Goal: Information Seeking & Learning: Learn about a topic

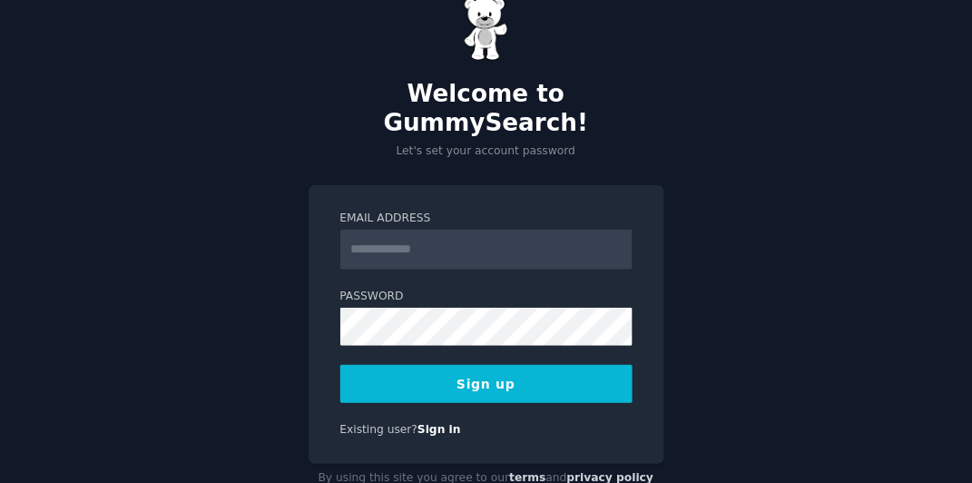
scroll to position [58, 0]
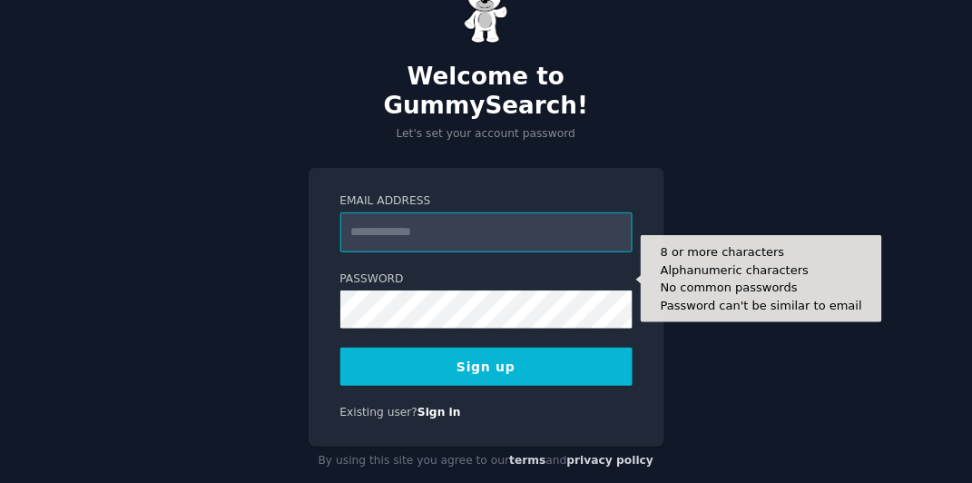
click at [457, 212] on input "Email Address" at bounding box center [486, 232] width 292 height 40
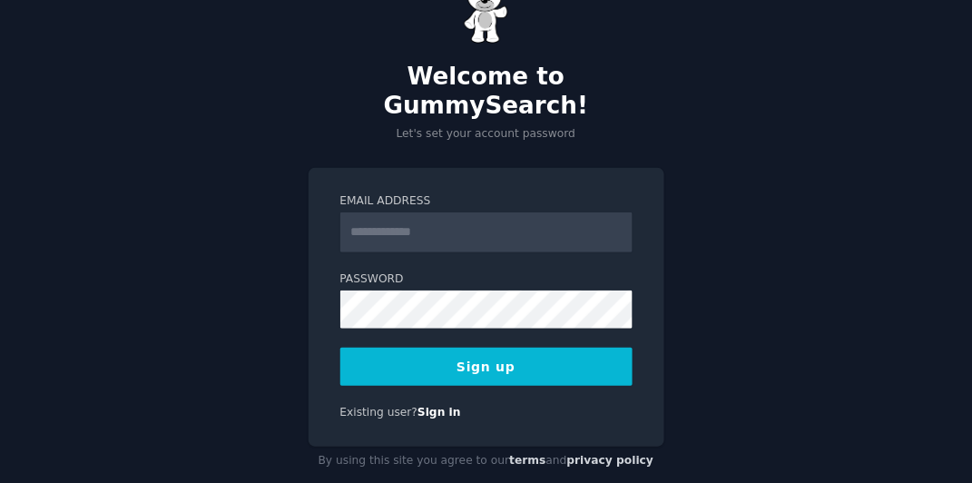
drag, startPoint x: 173, startPoint y: 186, endPoint x: 254, endPoint y: 183, distance: 81.8
click at [173, 186] on div "Welcome to GummySearch! Let's set your account password Email Address Password …" at bounding box center [486, 227] width 972 height 571
click at [403, 212] on input "Email Address" at bounding box center [486, 232] width 292 height 40
type input "**********"
click at [525, 348] on button "Sign up" at bounding box center [486, 367] width 292 height 38
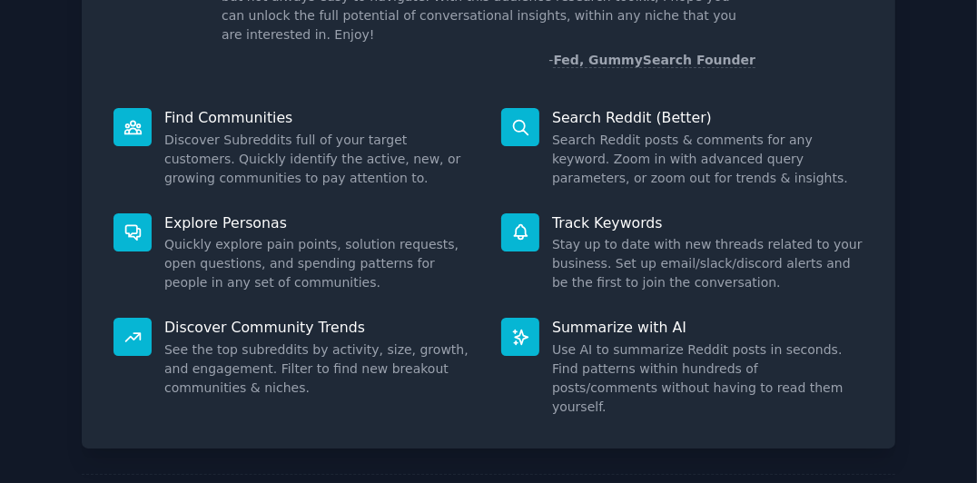
scroll to position [226, 0]
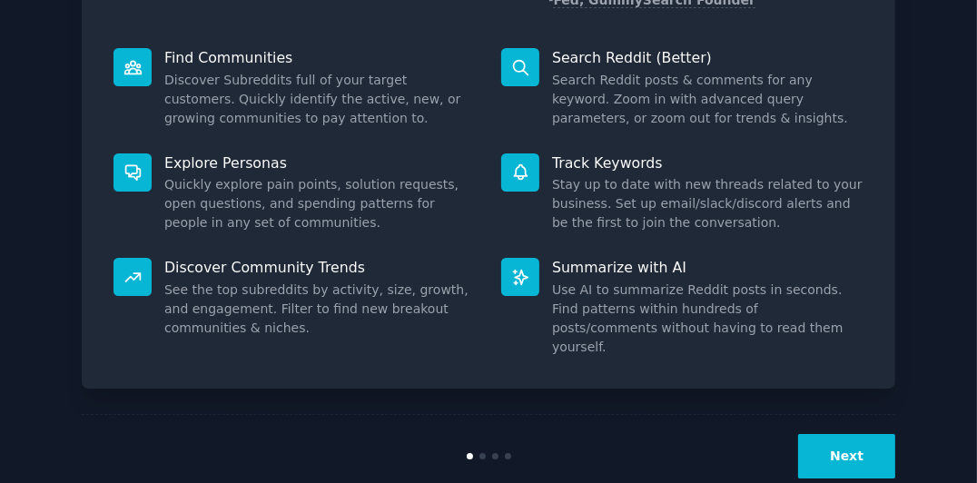
click at [906, 430] on div "Welcome! Intro to GummySearch Welcome! I built GummySearch because Reddit is a …" at bounding box center [488, 148] width 926 height 698
click at [886, 434] on button "Next" at bounding box center [846, 456] width 97 height 44
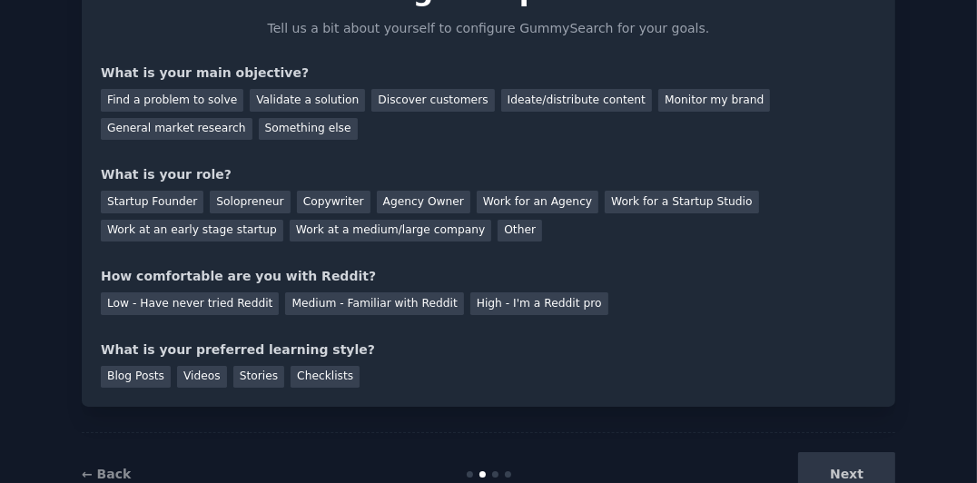
scroll to position [74, 0]
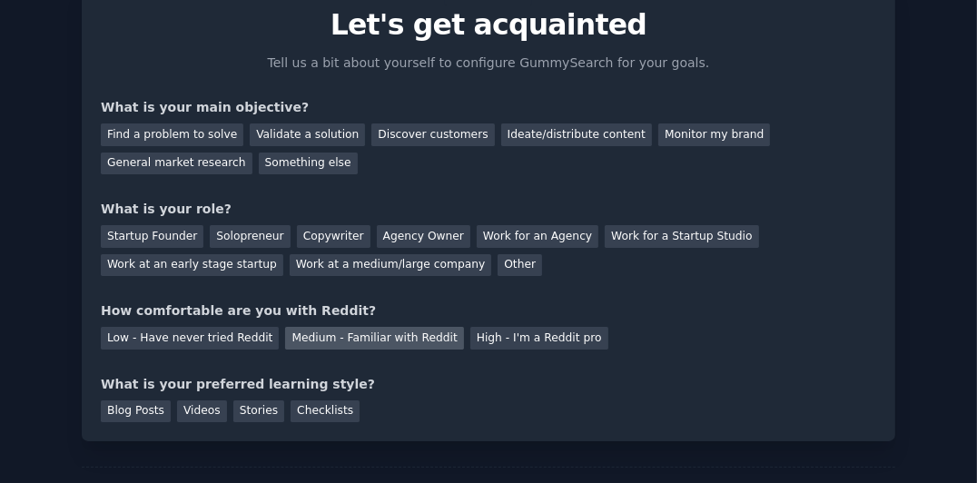
click at [361, 340] on div "Medium - Familiar with Reddit" at bounding box center [374, 338] width 178 height 23
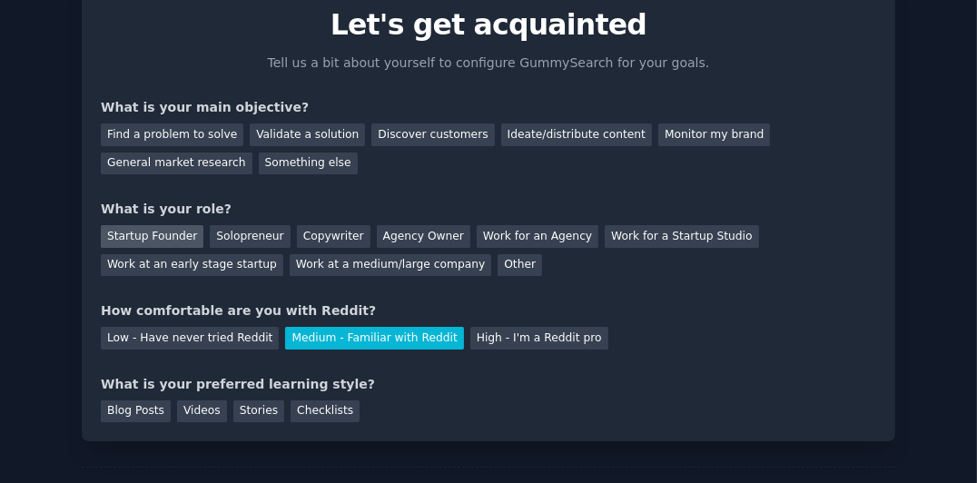
click at [159, 242] on div "Startup Founder" at bounding box center [152, 236] width 103 height 23
click at [311, 139] on div "Validate a solution" at bounding box center [307, 134] width 115 height 23
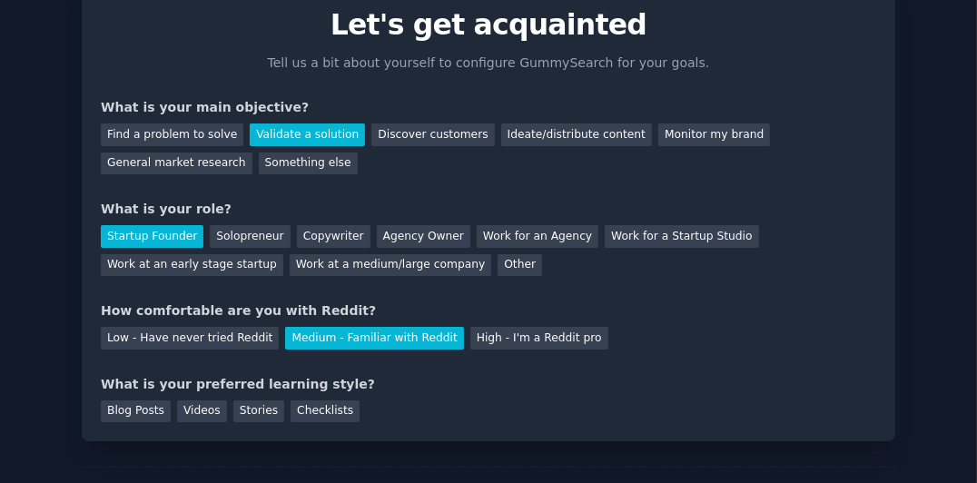
scroll to position [165, 0]
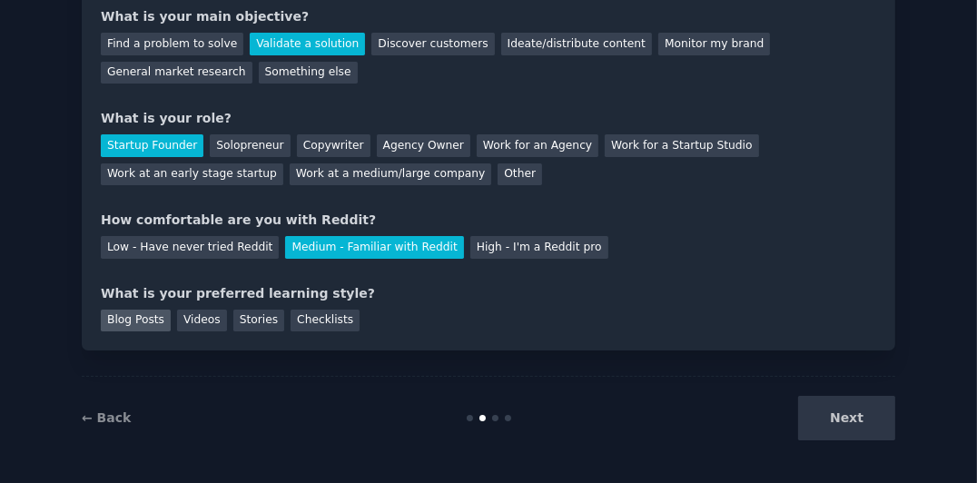
click at [129, 315] on div "Blog Posts" at bounding box center [136, 321] width 70 height 23
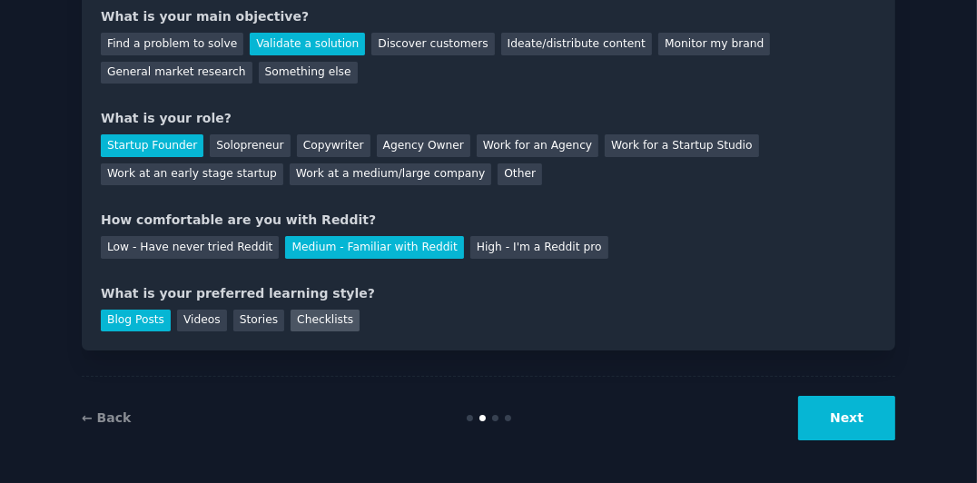
click at [330, 319] on div "Checklists" at bounding box center [325, 321] width 69 height 23
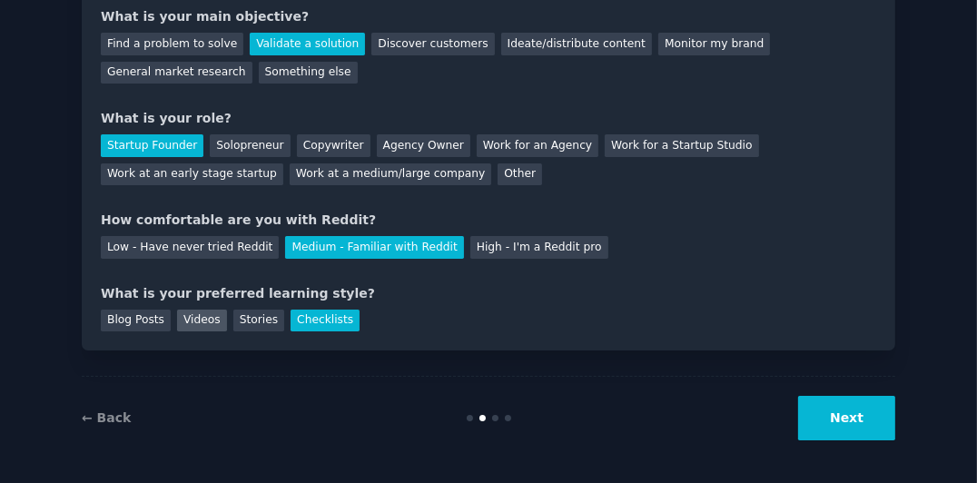
click at [185, 320] on div "Videos" at bounding box center [202, 321] width 50 height 23
click at [816, 403] on button "Next" at bounding box center [846, 418] width 97 height 44
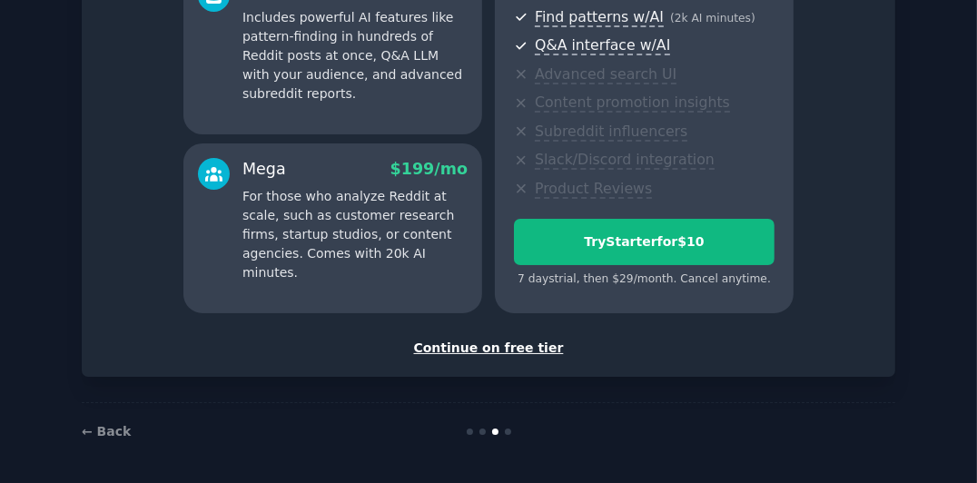
click at [476, 344] on div "Continue on free tier" at bounding box center [488, 348] width 775 height 19
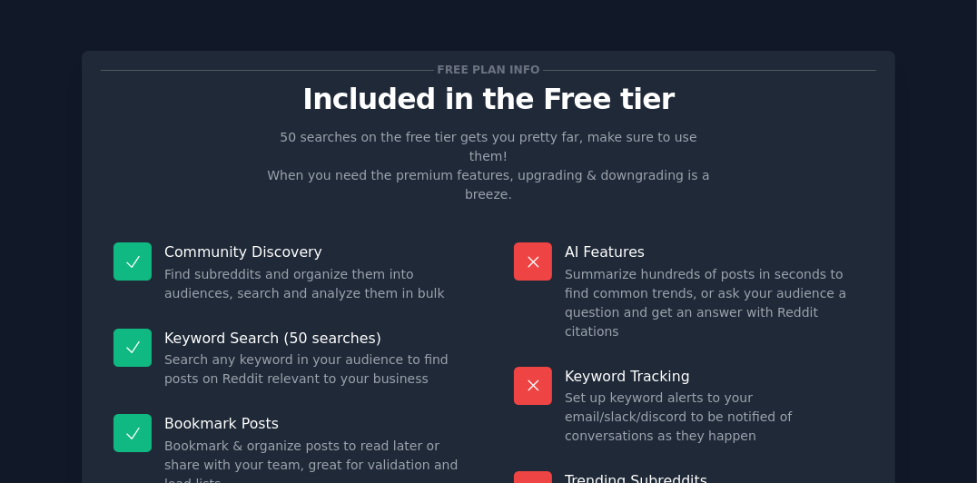
scroll to position [222, 0]
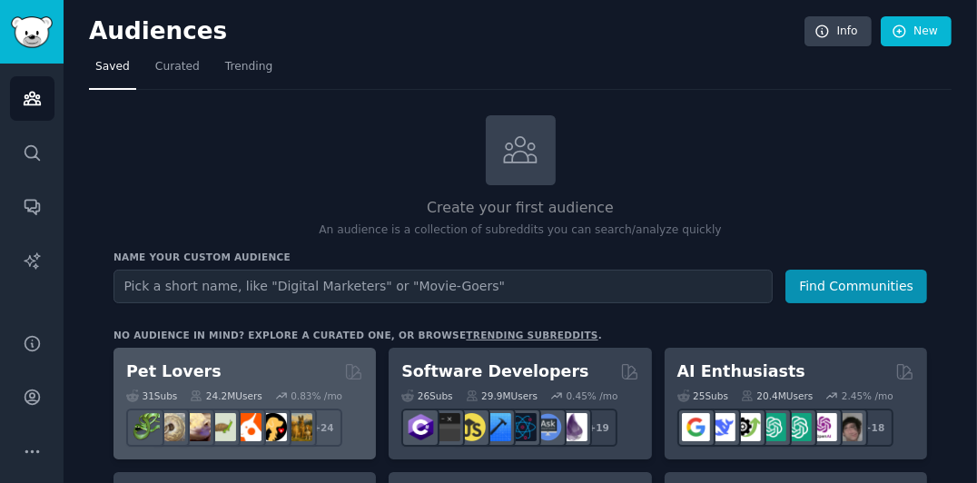
scroll to position [181, 0]
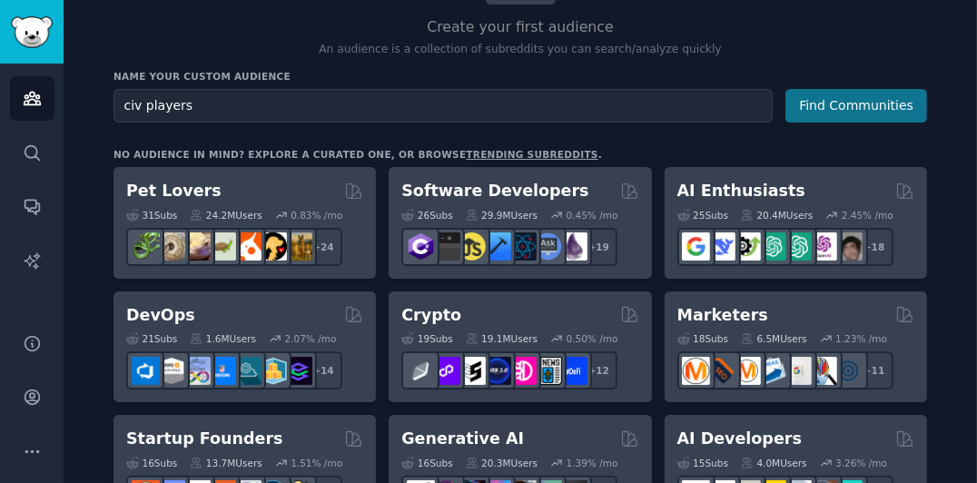
type input "civ players"
click at [833, 105] on button "Find Communities" at bounding box center [856, 106] width 142 height 34
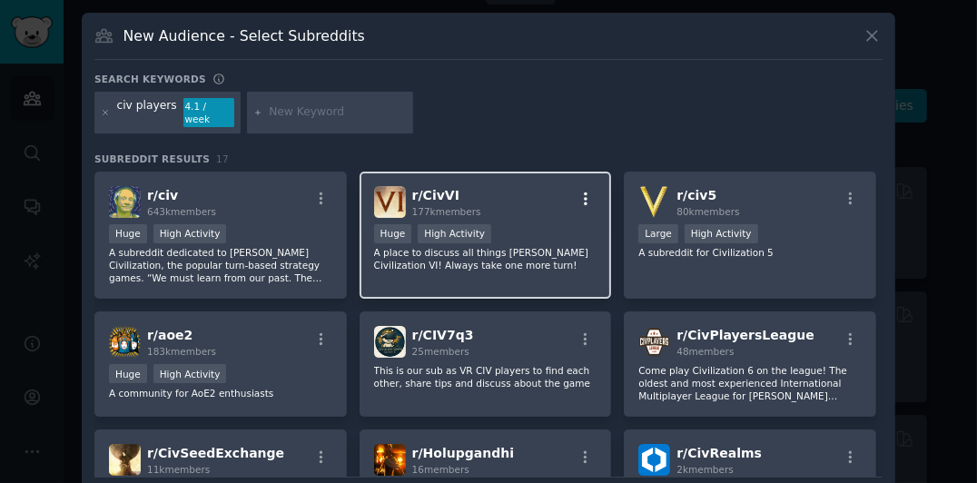
click at [582, 191] on icon "button" at bounding box center [585, 199] width 16 height 16
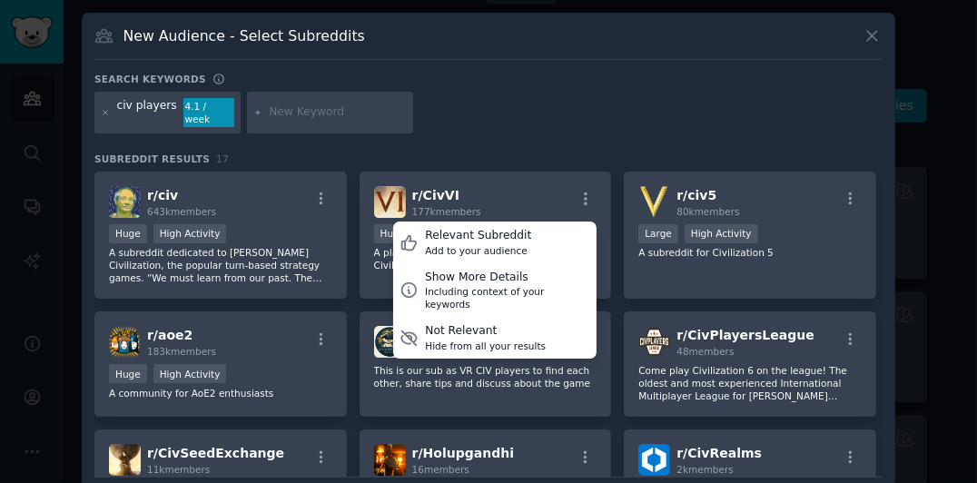
click at [435, 125] on div "Search keywords civ players 4.1 / week Subreddit Results 17 r/ civ 643k members…" at bounding box center [488, 297] width 788 height 449
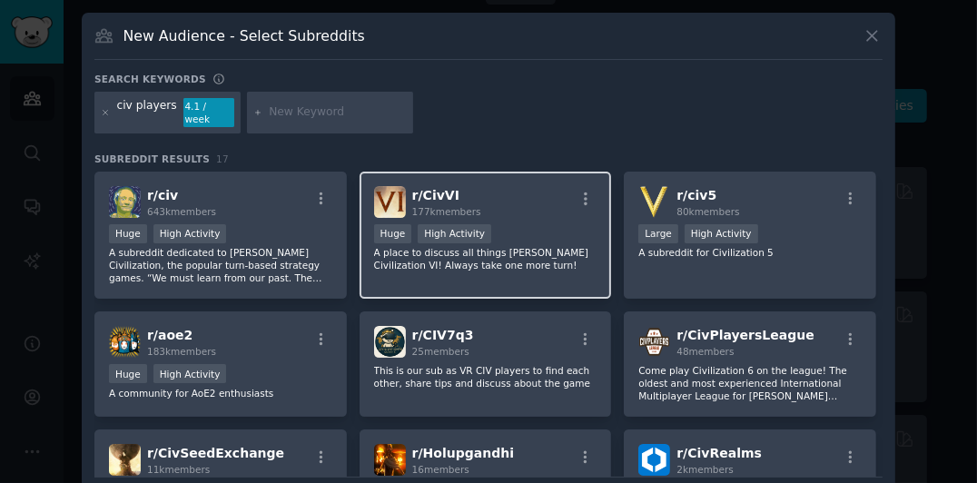
click at [429, 188] on span "r/ CivVI" at bounding box center [435, 195] width 47 height 15
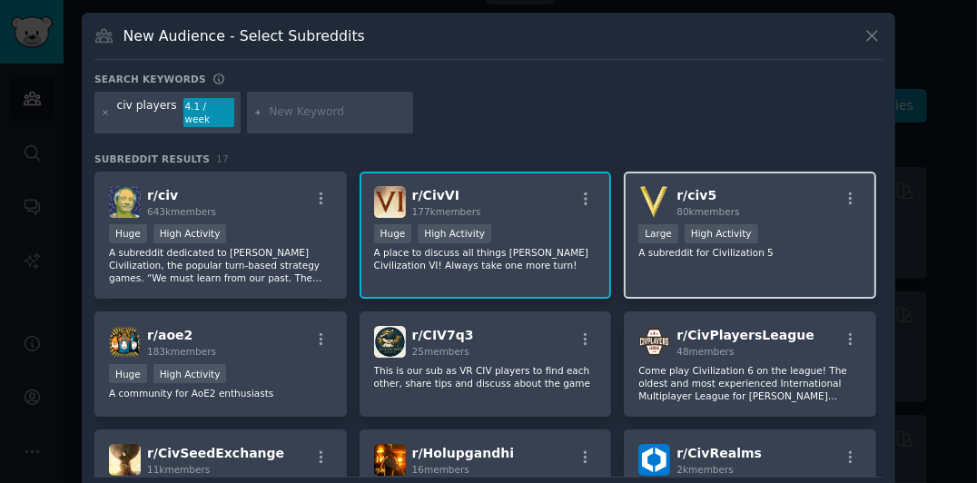
click at [676, 188] on span "r/ civ5" at bounding box center [696, 195] width 40 height 15
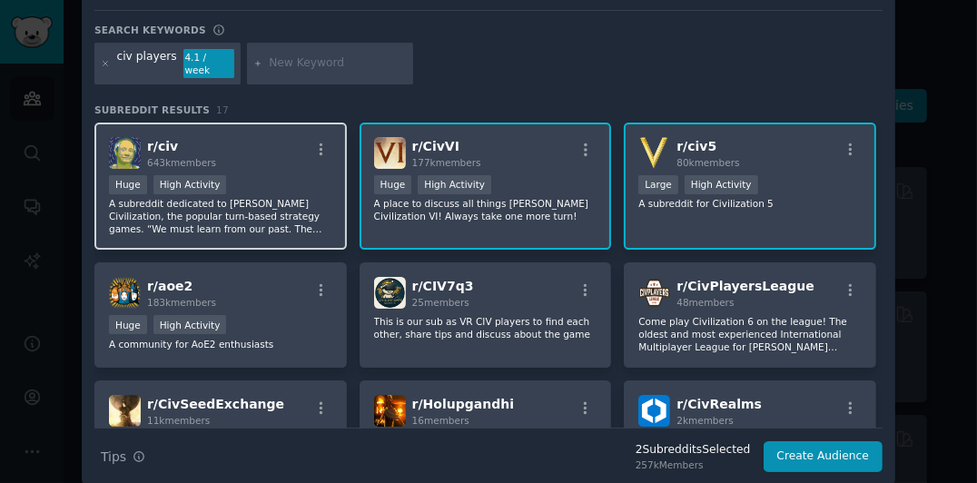
click at [329, 206] on p "A subreddit dedicated to Sid Meier's Civilization, the popular turn-based strat…" at bounding box center [220, 216] width 223 height 38
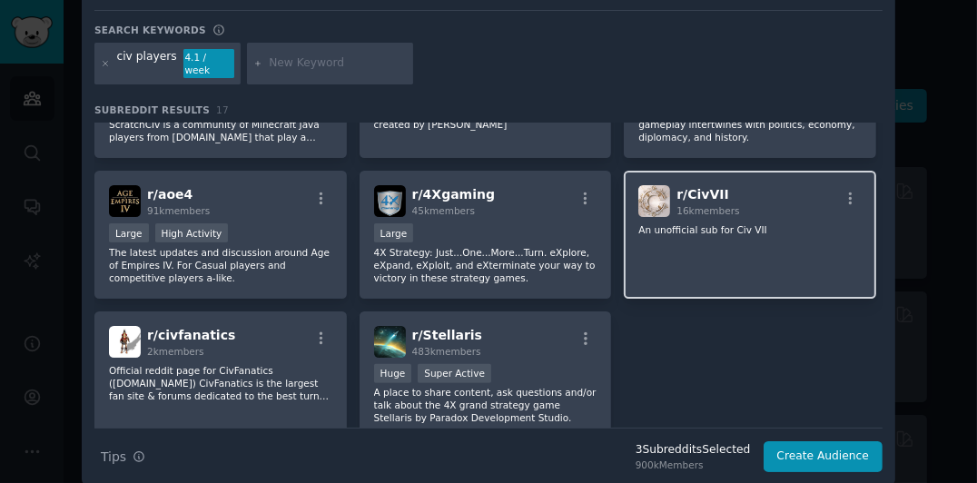
scroll to position [424, 0]
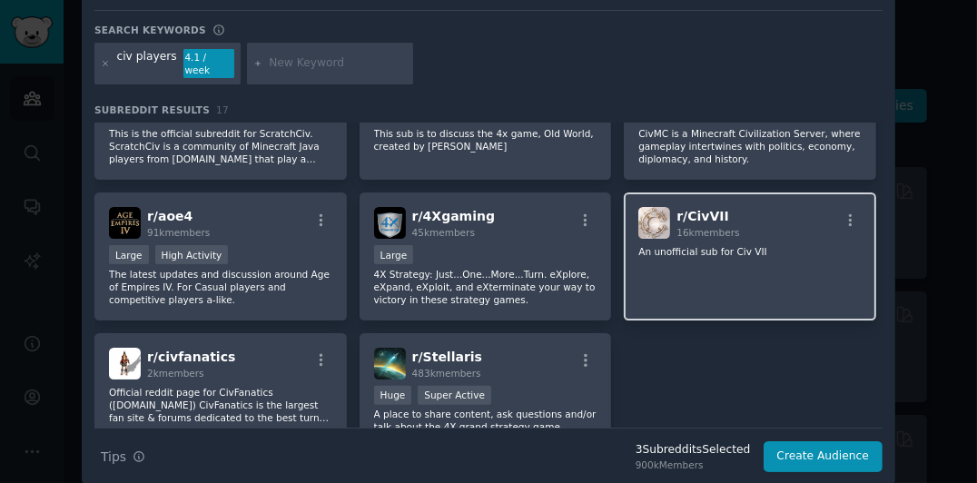
click at [670, 261] on div "r/ CivVII 16k members An unofficial sub for Civ VII" at bounding box center [750, 256] width 252 height 128
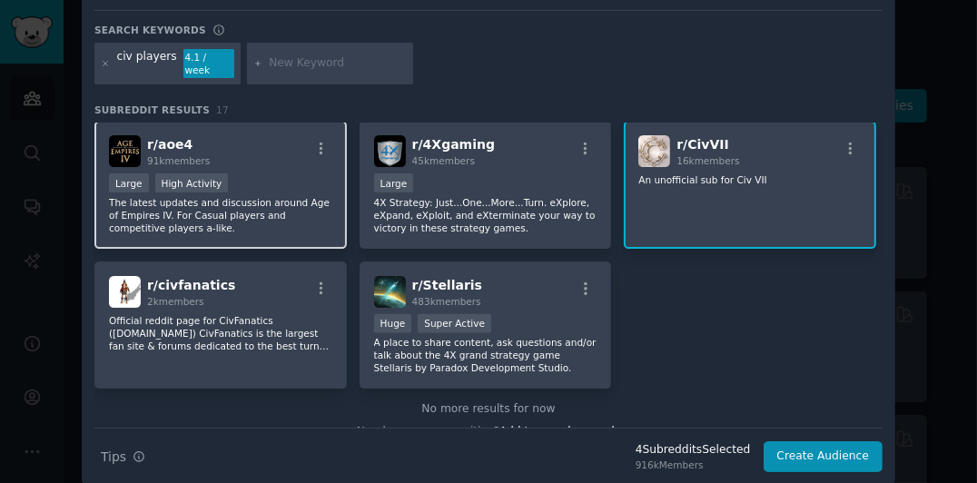
scroll to position [515, 0]
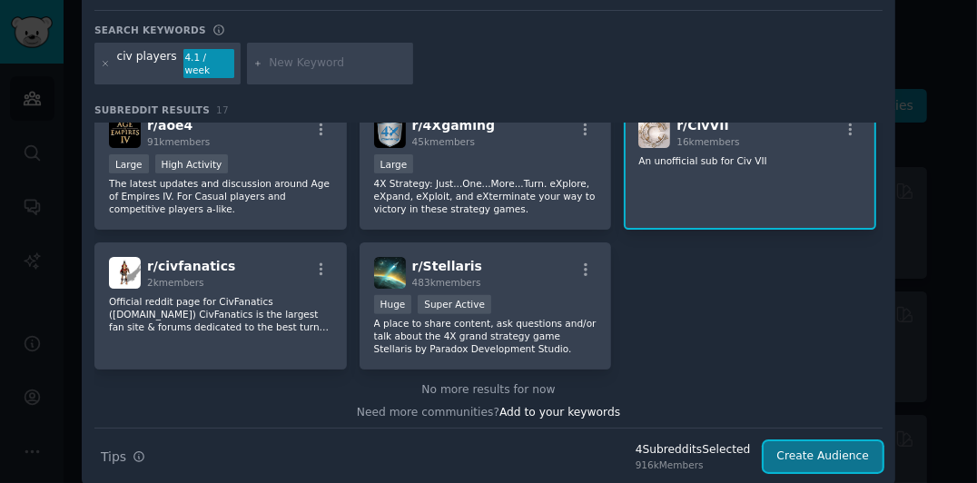
click at [833, 441] on button "Create Audience" at bounding box center [824, 456] width 120 height 31
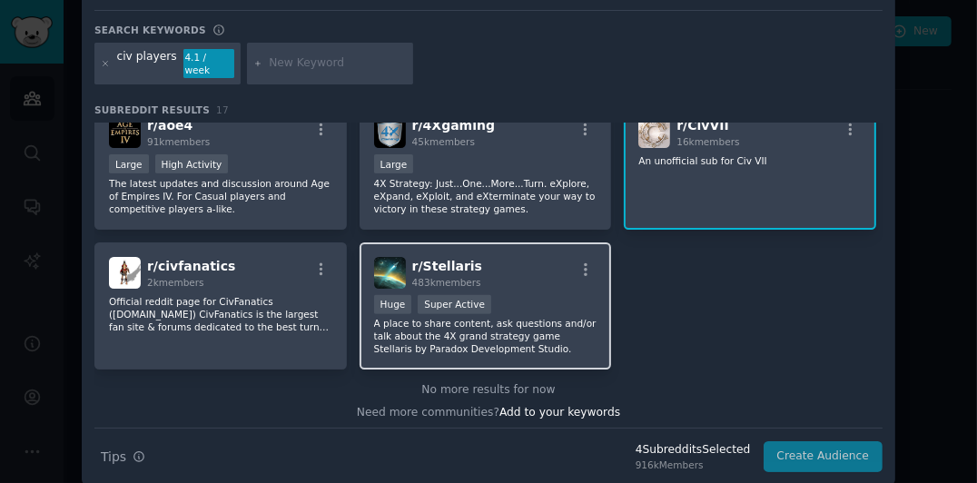
scroll to position [0, 0]
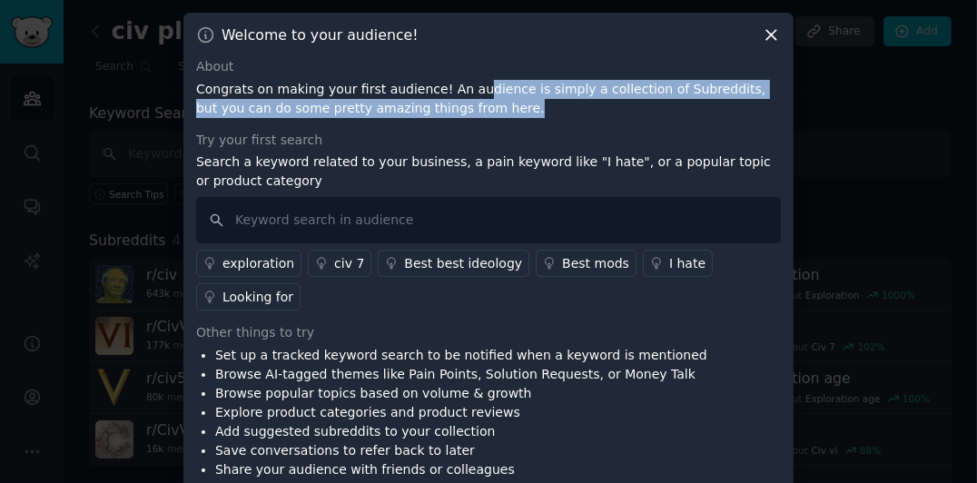
drag, startPoint x: 459, startPoint y: 91, endPoint x: 480, endPoint y: 118, distance: 34.3
click at [480, 118] on div "About Congrats on making your first audience! An audience is simply a collectio…" at bounding box center [488, 87] width 585 height 61
click at [480, 118] on p "Congrats on making your first audience! An audience is simply a collection of S…" at bounding box center [488, 99] width 585 height 38
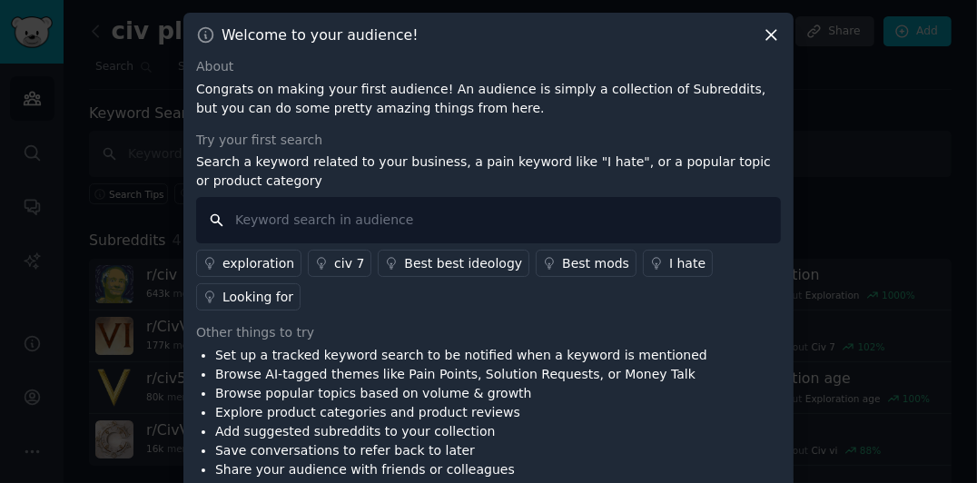
click at [439, 226] on input "text" at bounding box center [488, 220] width 585 height 46
type input "late game"
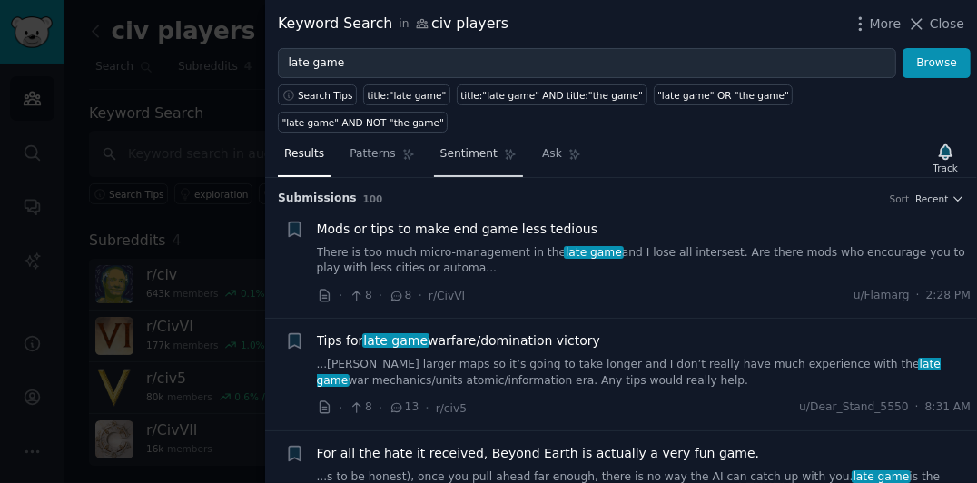
click at [465, 140] on link "Sentiment" at bounding box center [478, 158] width 89 height 37
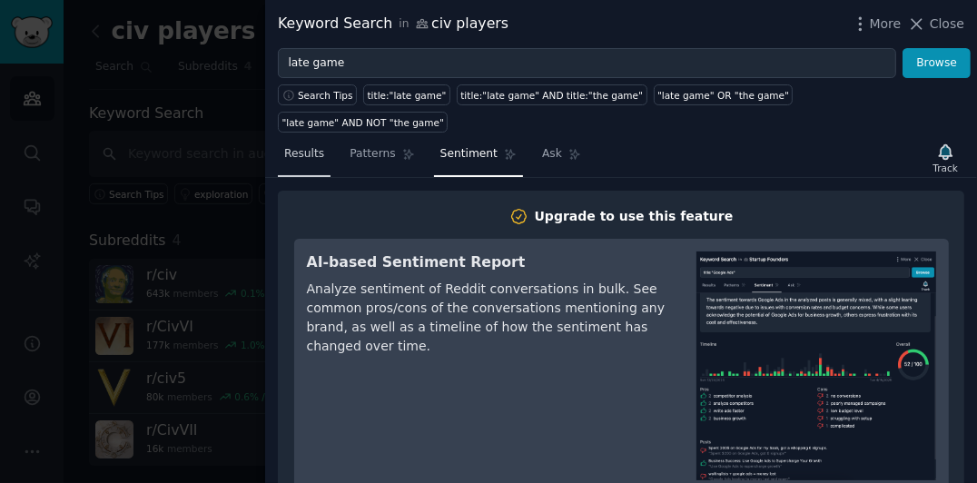
click at [298, 146] on span "Results" at bounding box center [304, 154] width 40 height 16
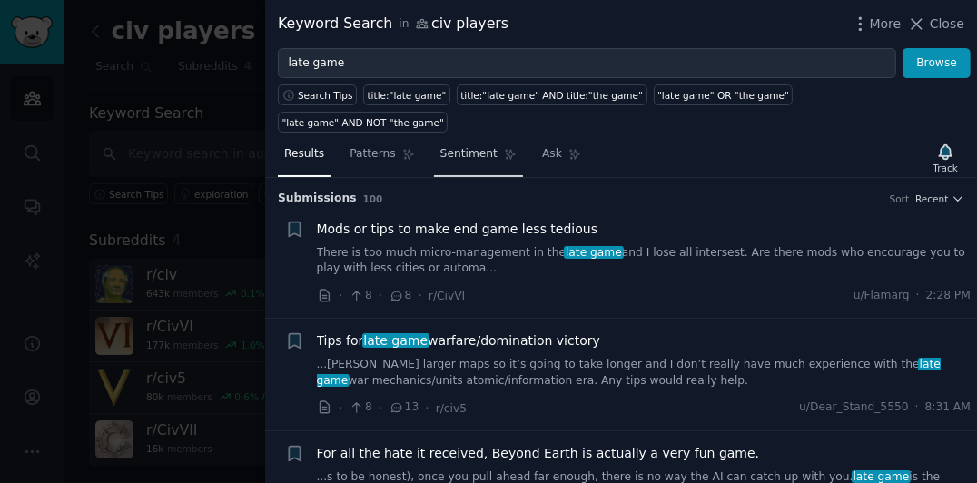
click at [461, 146] on span "Sentiment" at bounding box center [468, 154] width 57 height 16
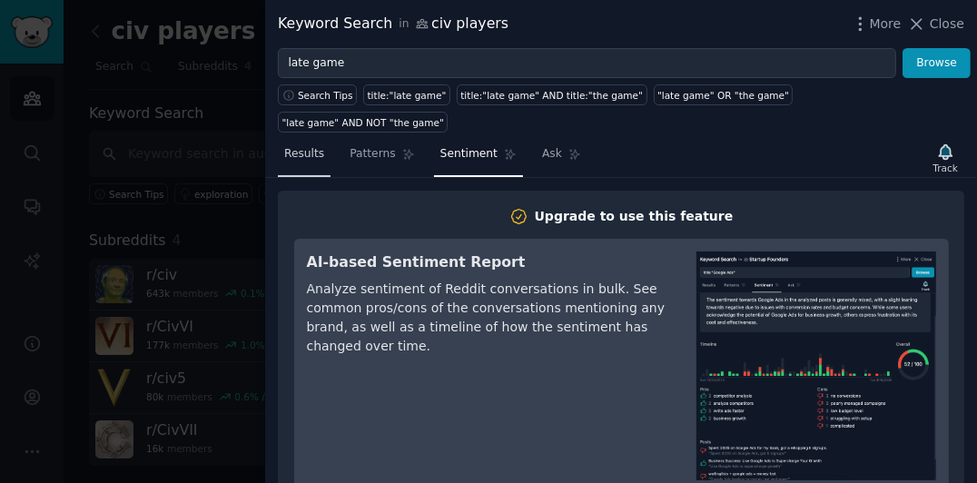
click at [323, 140] on link "Results" at bounding box center [304, 158] width 53 height 37
click at [385, 146] on span "Patterns" at bounding box center [372, 154] width 45 height 16
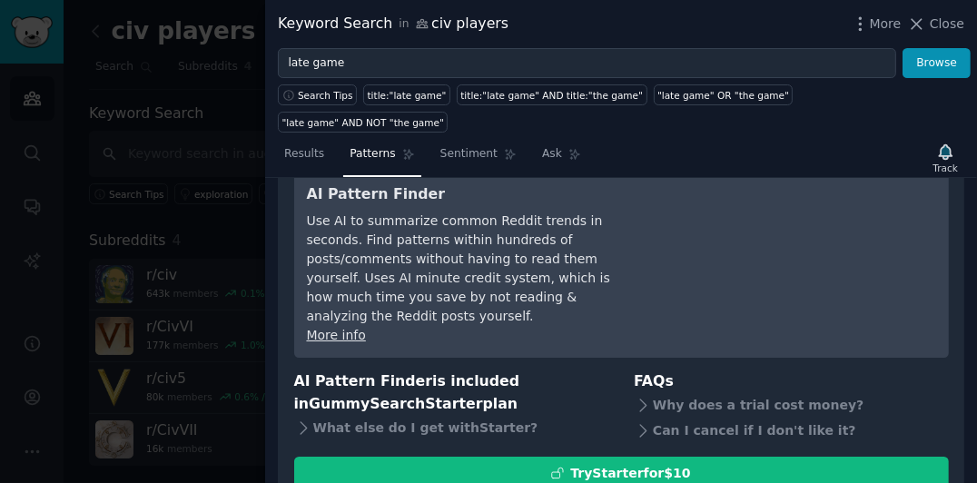
scroll to position [94, 0]
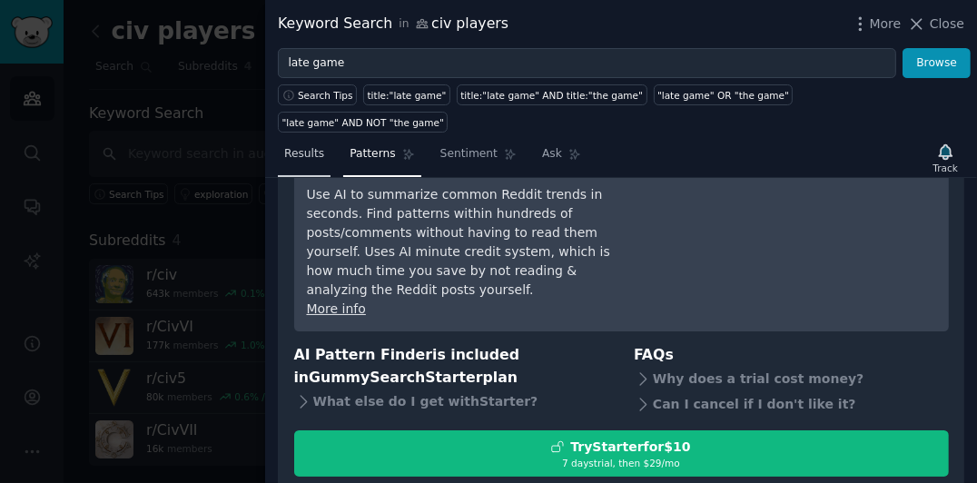
click at [313, 140] on link "Results" at bounding box center [304, 158] width 53 height 37
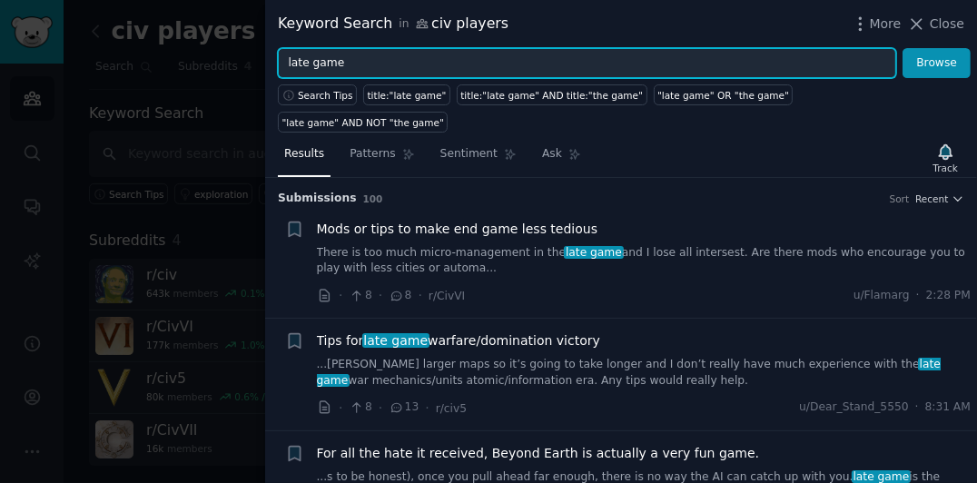
click at [446, 57] on input "late game" at bounding box center [587, 63] width 618 height 31
drag, startPoint x: 286, startPoint y: 65, endPoint x: 318, endPoint y: 61, distance: 32.1
click at [287, 65] on input "late game"" at bounding box center [587, 63] width 618 height 31
click at [407, 48] on input ""late game"" at bounding box center [587, 63] width 618 height 31
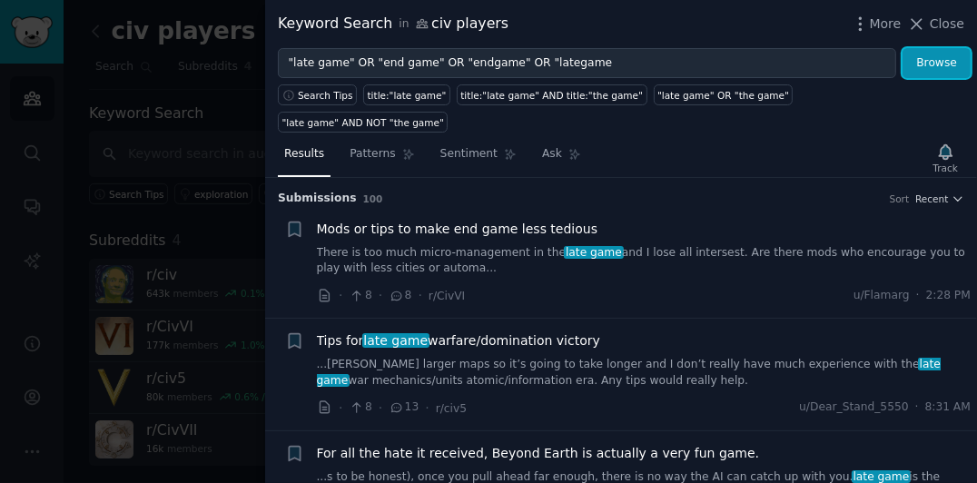
click at [928, 56] on button "Browse" at bounding box center [936, 63] width 68 height 31
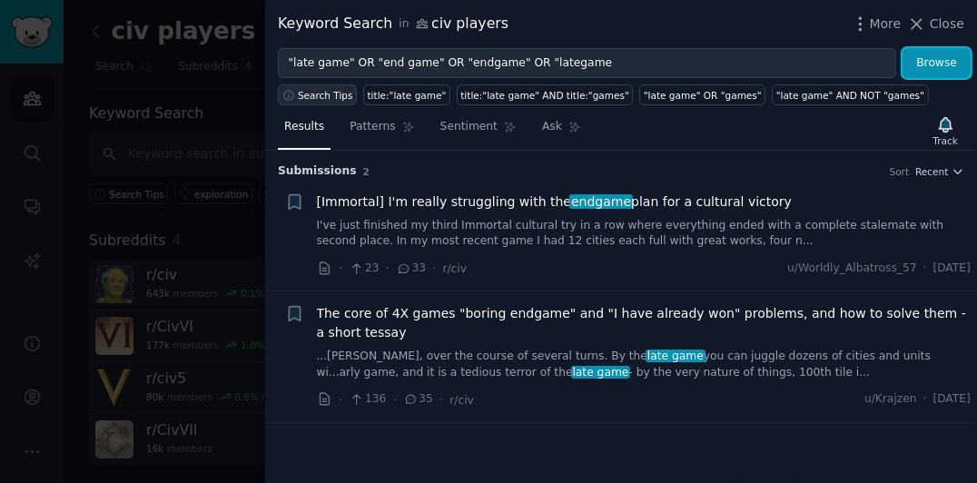
click at [333, 94] on span "Search Tips" at bounding box center [325, 95] width 55 height 13
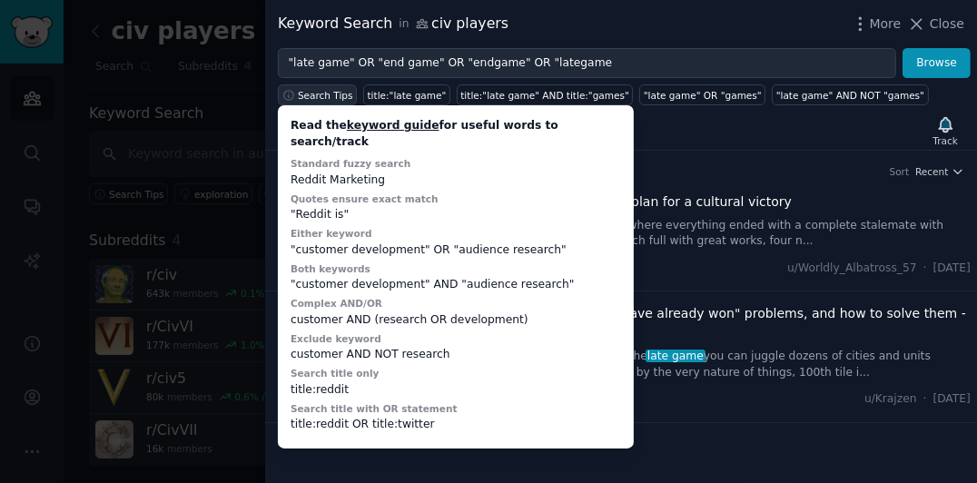
click at [310, 94] on span "Search Tips" at bounding box center [325, 95] width 55 height 13
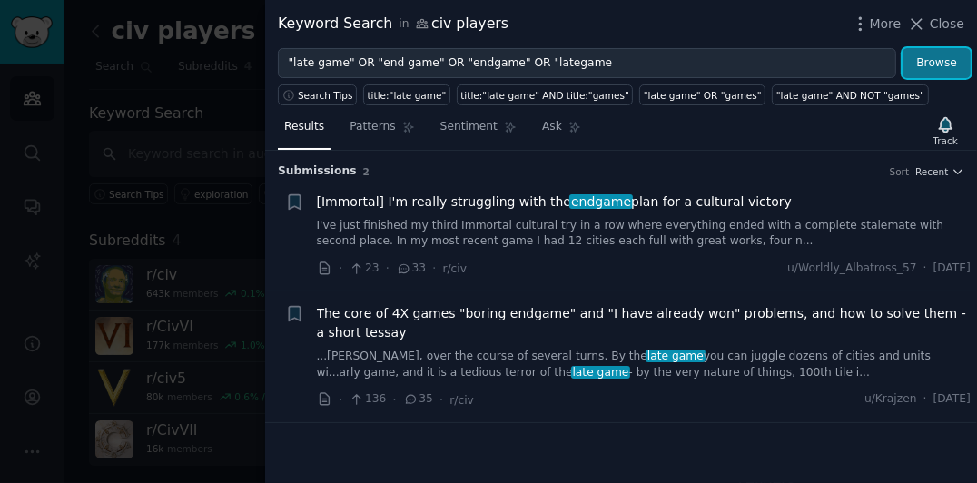
click at [950, 69] on button "Browse" at bounding box center [936, 63] width 68 height 31
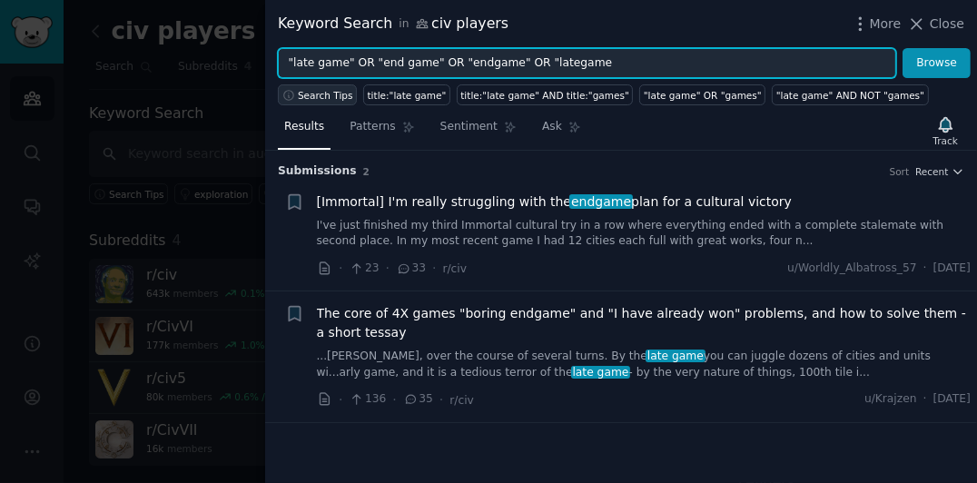
drag, startPoint x: 590, startPoint y: 58, endPoint x: 345, endPoint y: 98, distance: 248.4
click at [345, 98] on div "Keyword Search in civ players More Close "late game" OR "end game" OR "endgame"…" at bounding box center [621, 241] width 712 height 483
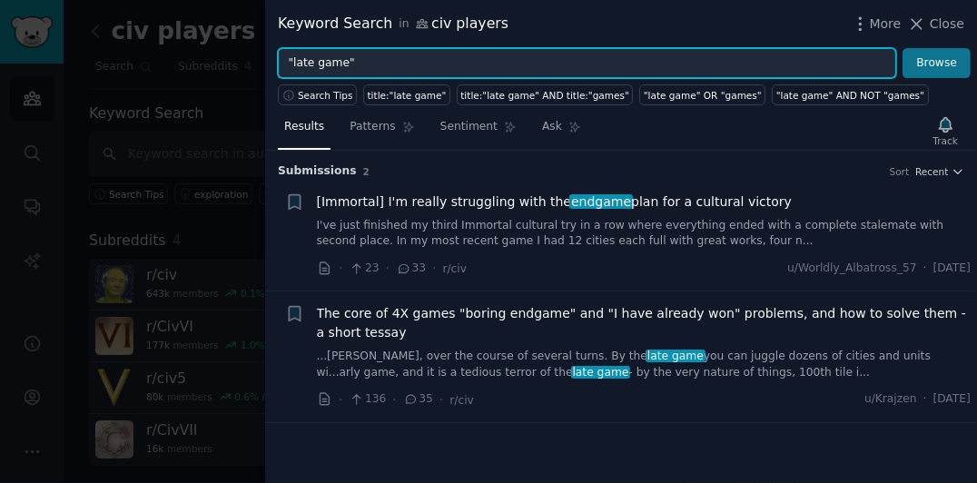
type input ""late game""
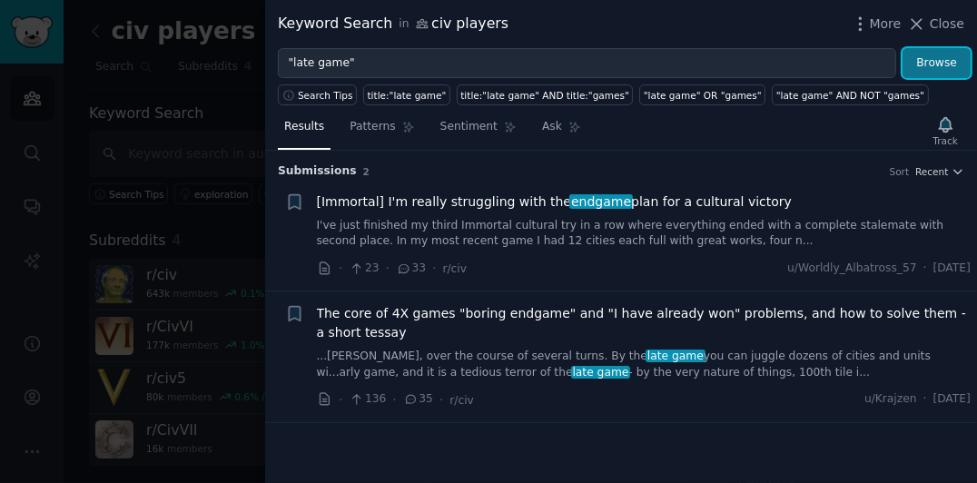
click at [934, 62] on button "Browse" at bounding box center [936, 63] width 68 height 31
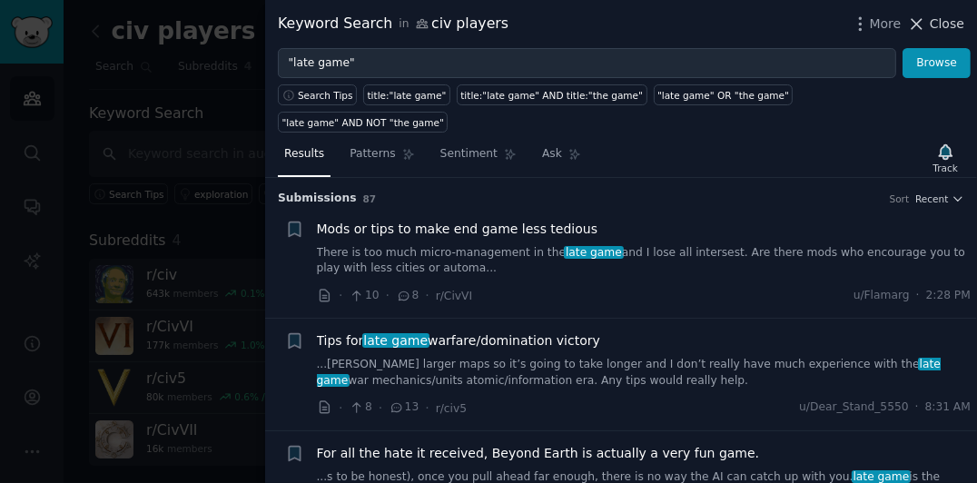
click at [923, 28] on icon at bounding box center [916, 24] width 19 height 19
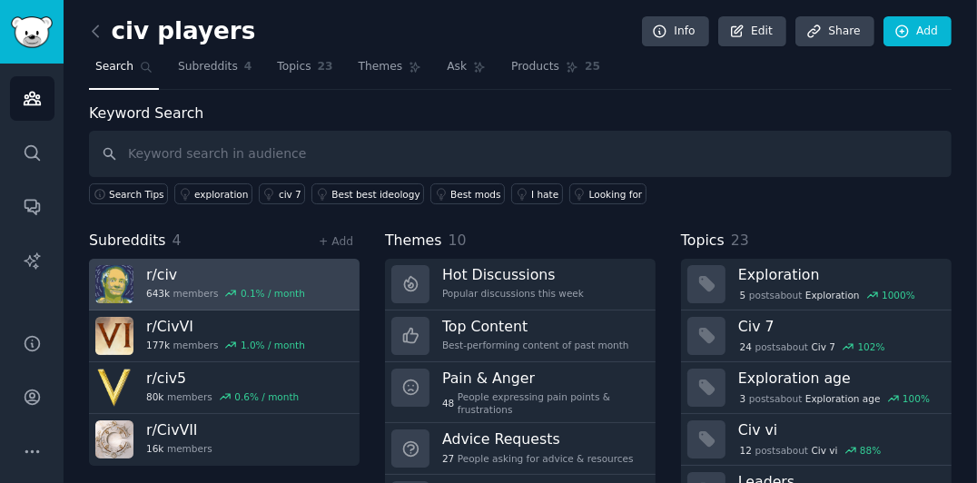
click at [168, 265] on h3 "r/ civ" at bounding box center [225, 274] width 159 height 19
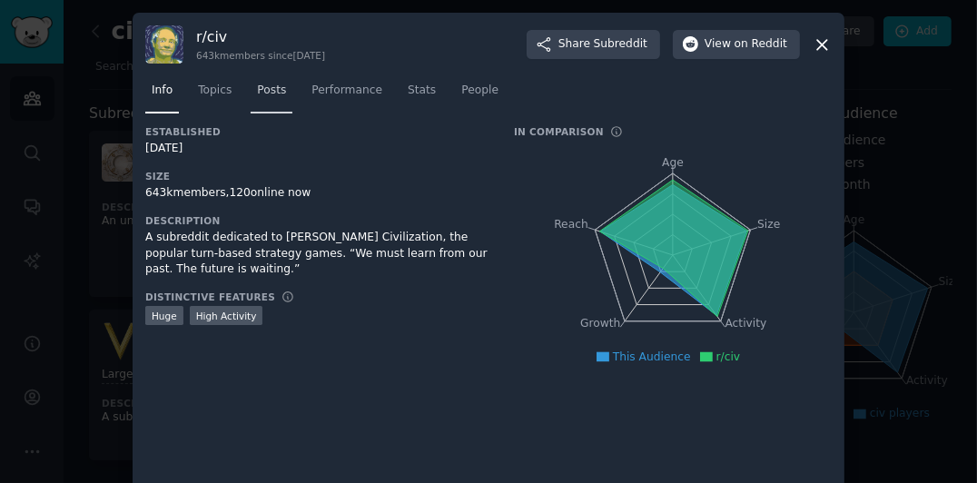
click at [269, 94] on span "Posts" at bounding box center [271, 91] width 29 height 16
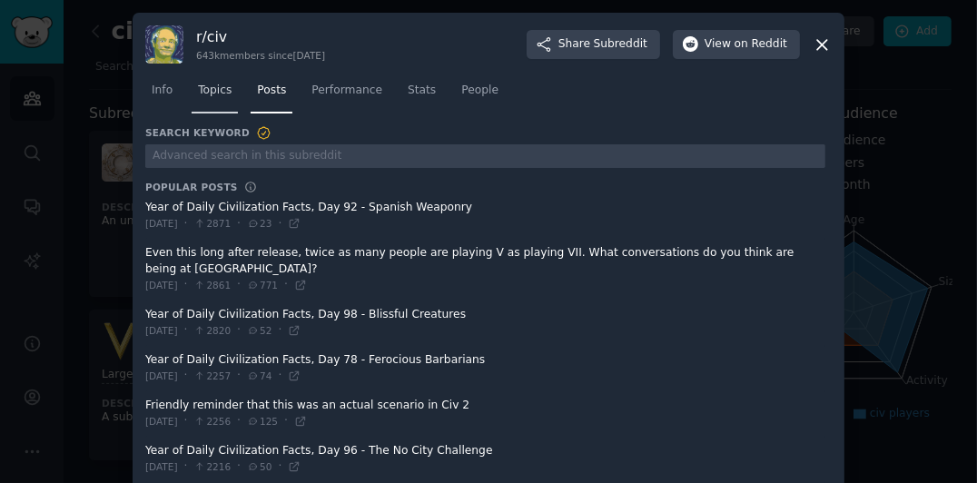
click at [215, 91] on span "Topics" at bounding box center [215, 91] width 34 height 16
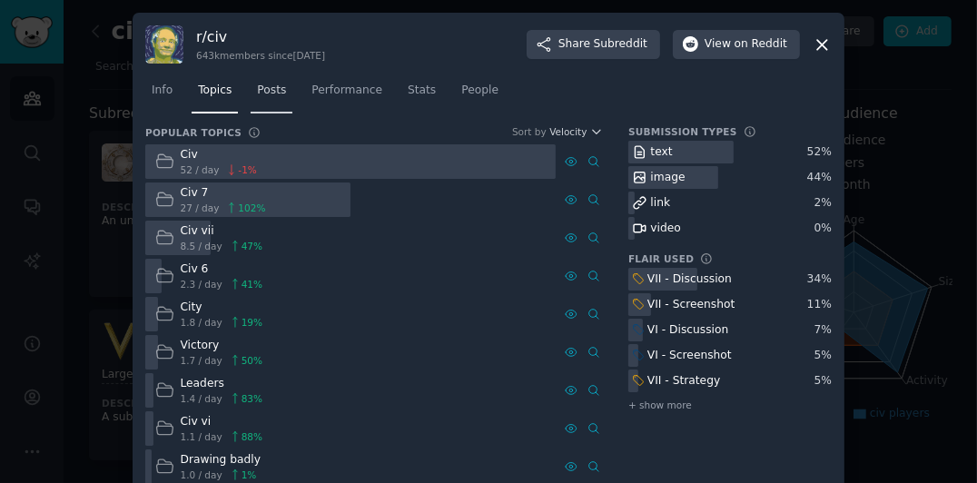
click at [270, 98] on link "Posts" at bounding box center [272, 94] width 42 height 37
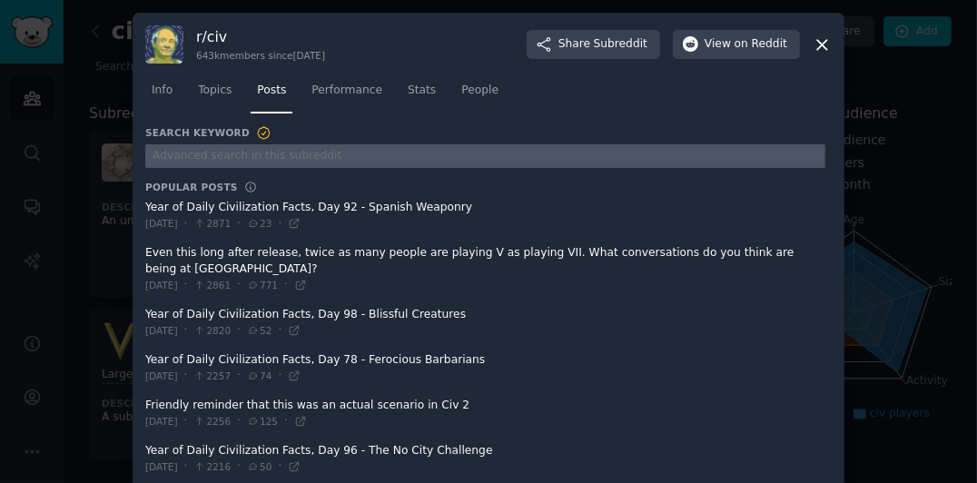
click at [267, 149] on input "text" at bounding box center [485, 156] width 680 height 25
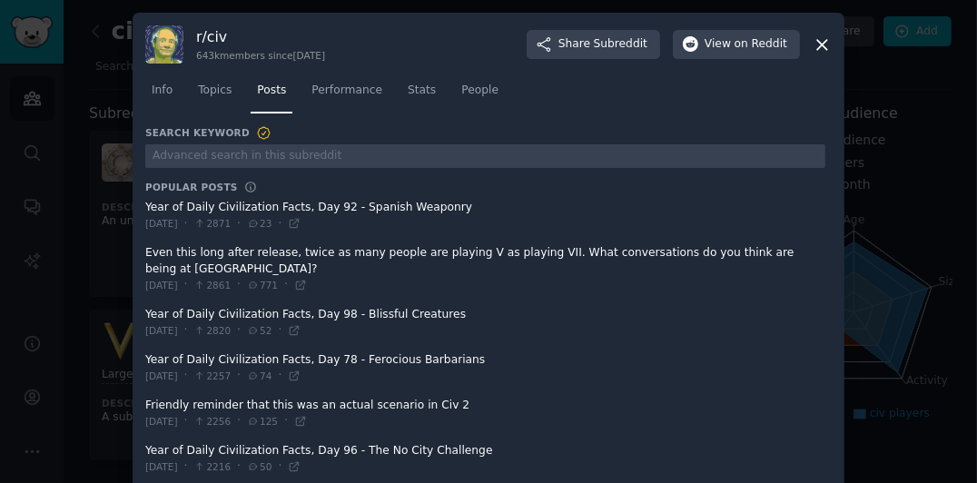
click at [256, 132] on icon at bounding box center [264, 133] width 16 height 16
click at [223, 91] on span "Topics" at bounding box center [215, 91] width 34 height 16
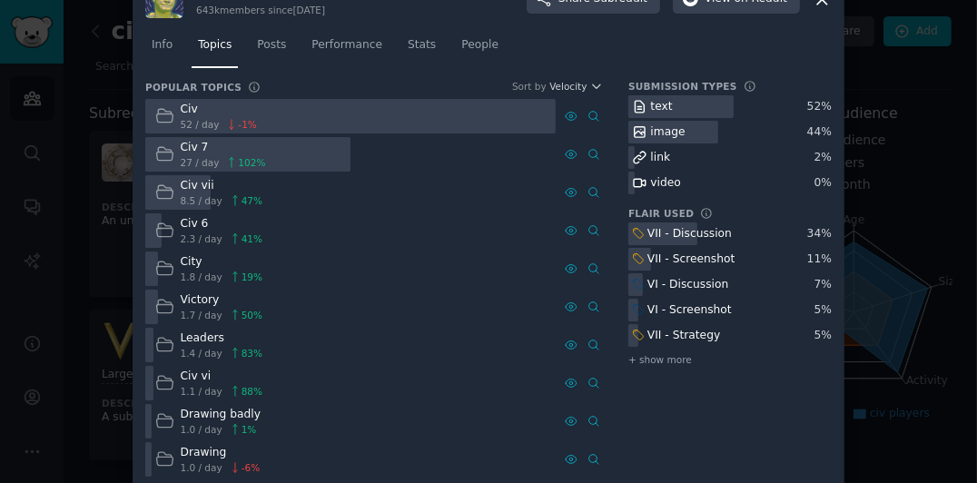
scroll to position [66, 0]
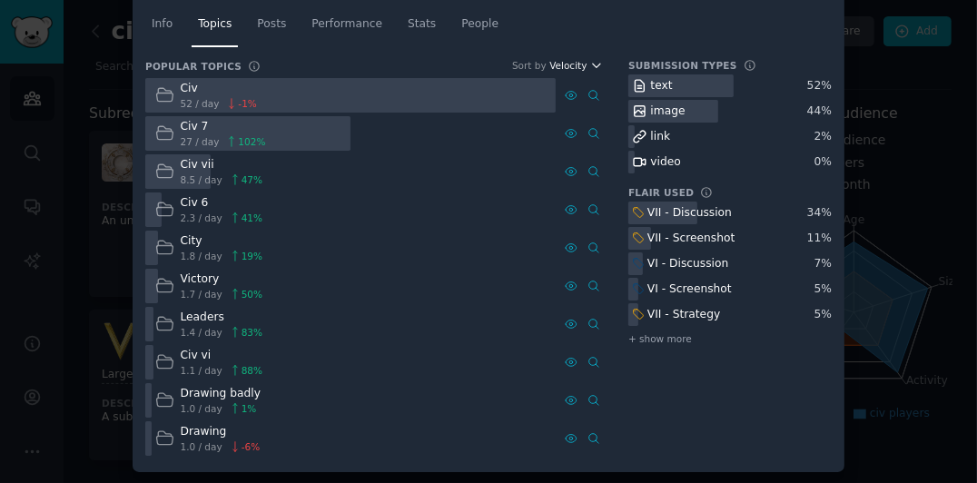
click at [590, 69] on icon "button" at bounding box center [596, 65] width 13 height 13
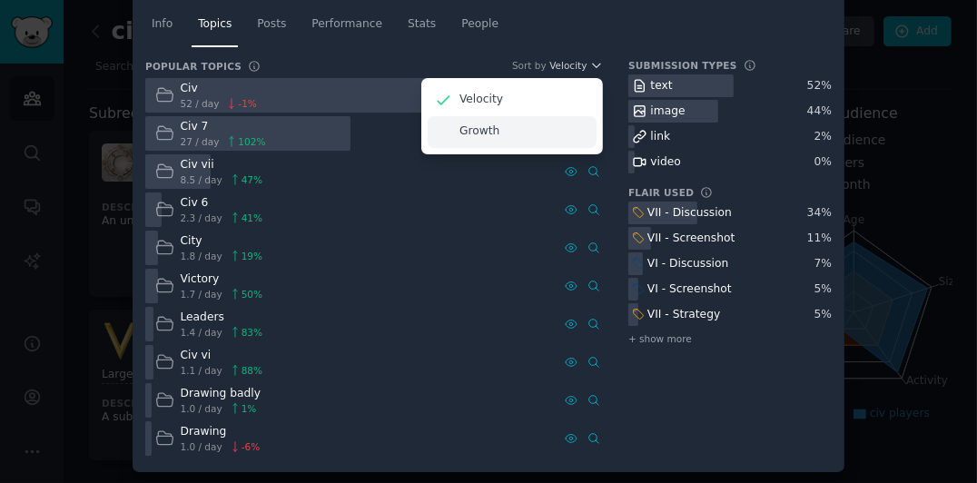
click at [514, 138] on div "Growth" at bounding box center [512, 132] width 169 height 32
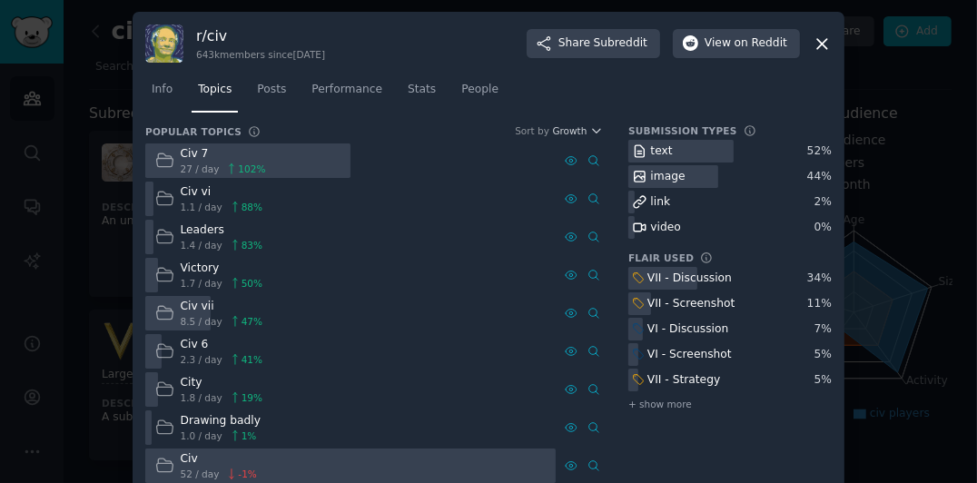
scroll to position [0, 0]
click at [270, 92] on span "Posts" at bounding box center [271, 91] width 29 height 16
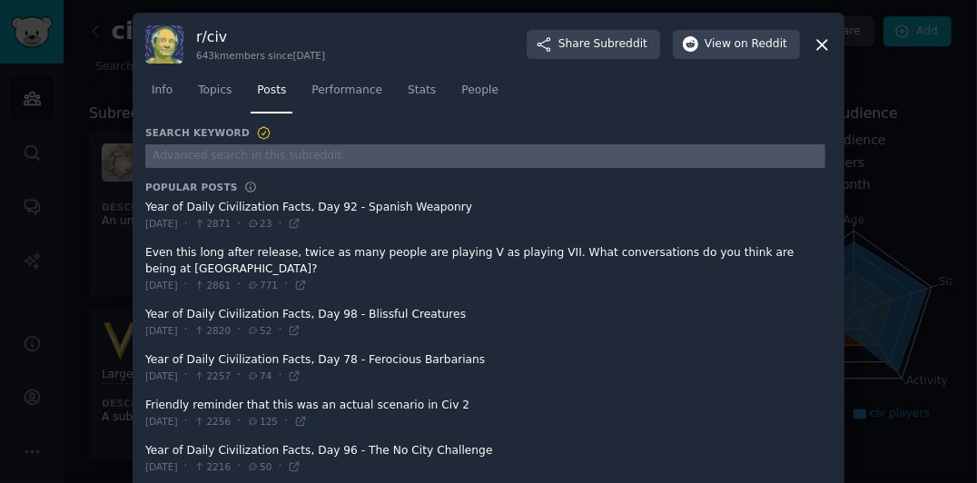
click at [296, 157] on input "text" at bounding box center [485, 156] width 680 height 25
type input "late game"
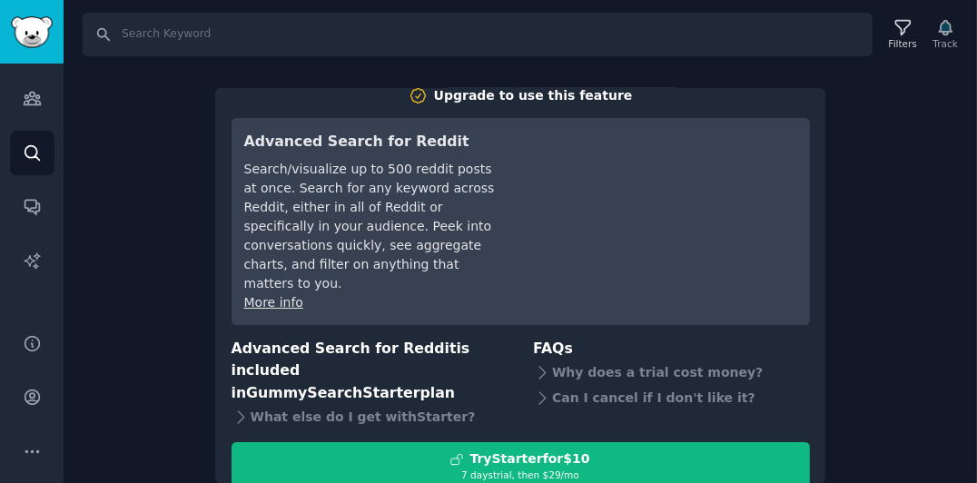
scroll to position [26, 0]
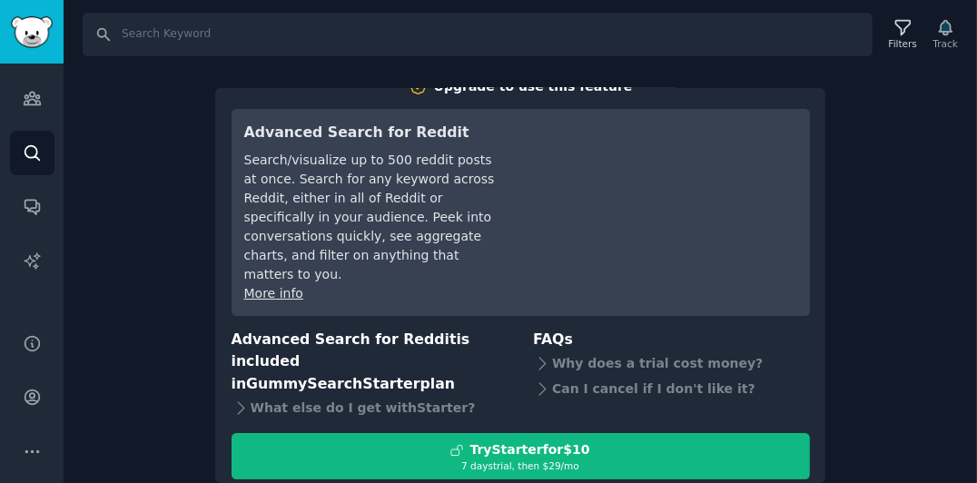
click at [144, 214] on div "Search Filters Track Upgrade to use this feature Advanced Search for Reddit Sea…" at bounding box center [520, 241] width 913 height 483
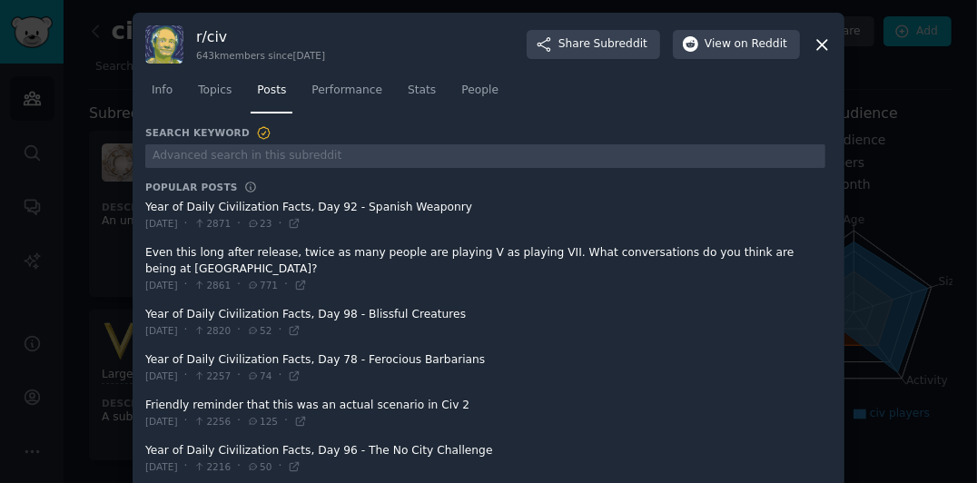
click at [94, 104] on div at bounding box center [488, 241] width 977 height 483
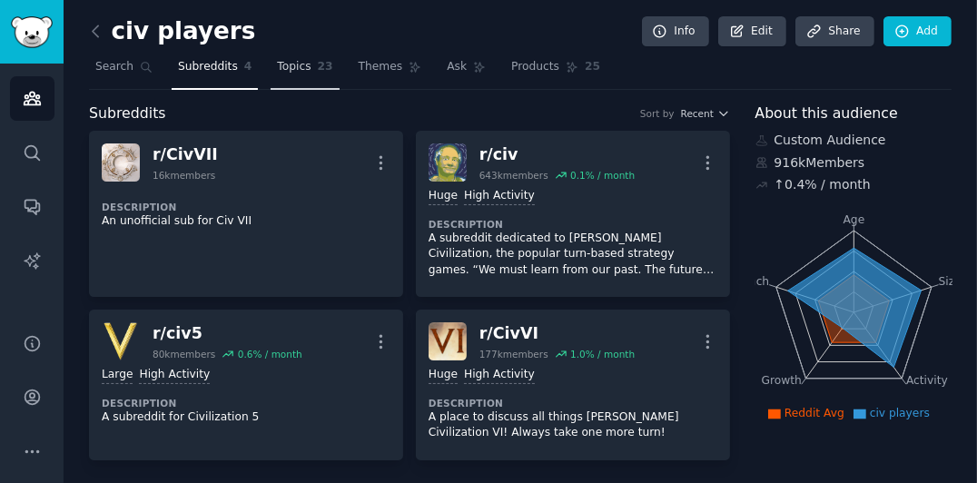
click at [286, 74] on span "Topics" at bounding box center [294, 67] width 34 height 16
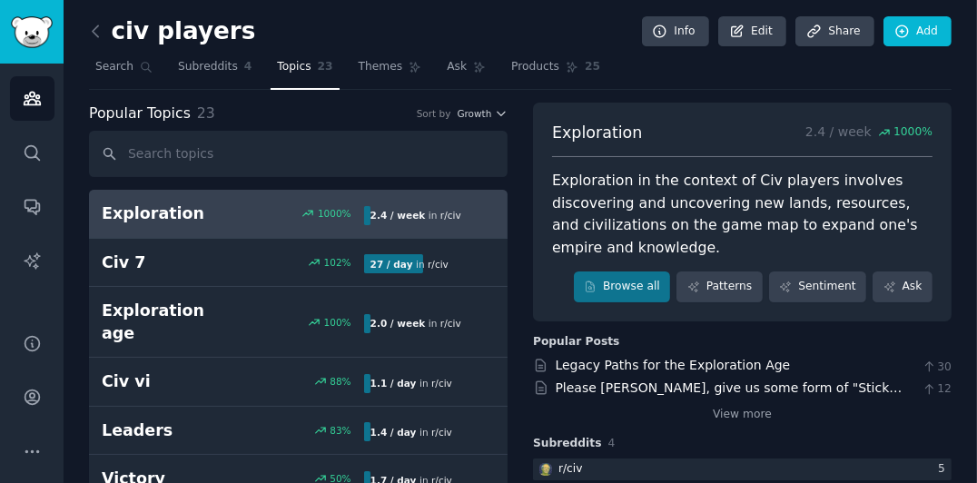
scroll to position [91, 0]
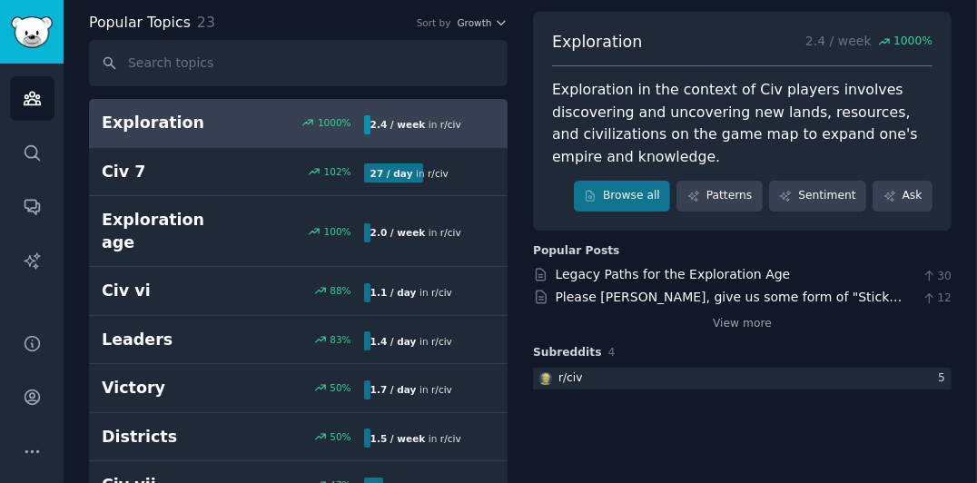
click at [220, 120] on h2 "Exploration" at bounding box center [167, 123] width 131 height 23
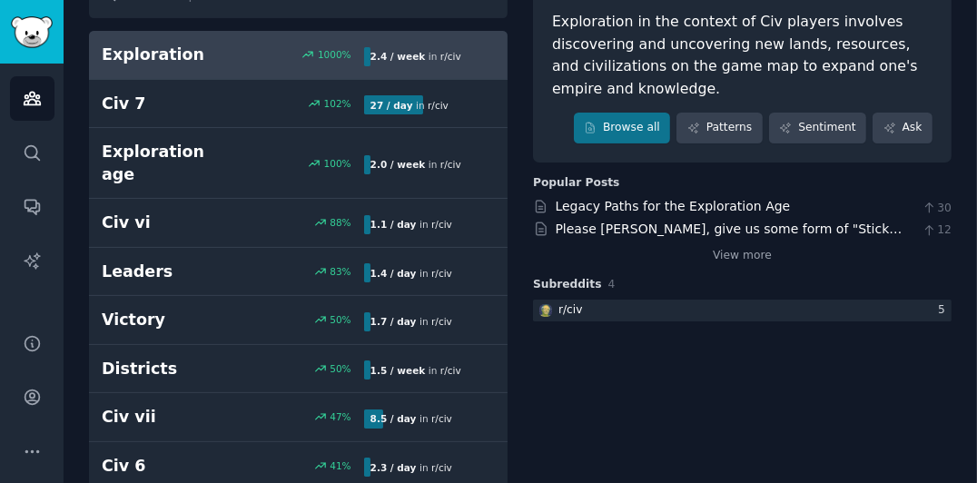
scroll to position [181, 0]
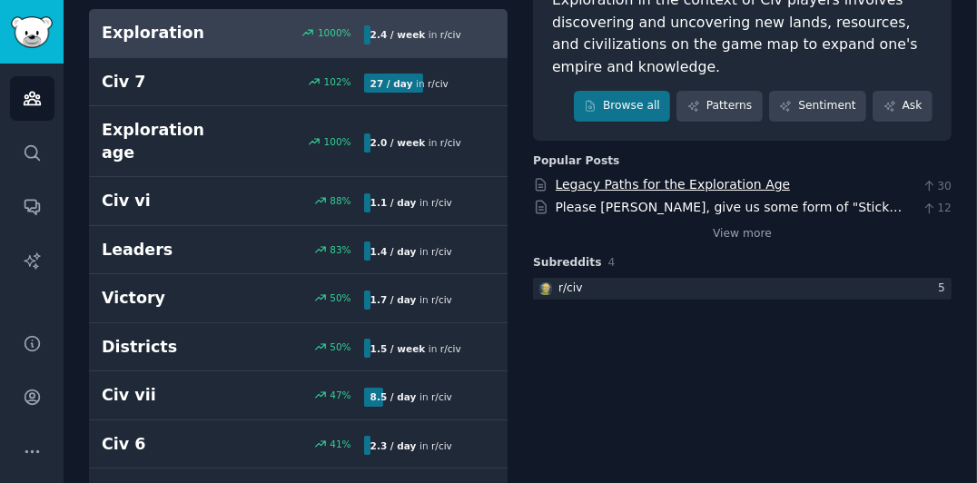
click at [657, 182] on link "Legacy Paths for the Exploration Age" at bounding box center [673, 184] width 235 height 15
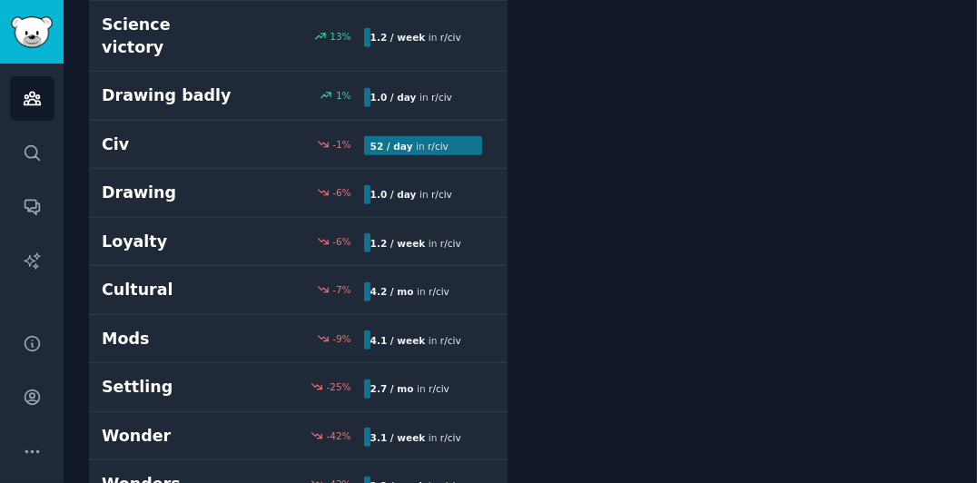
scroll to position [654, 0]
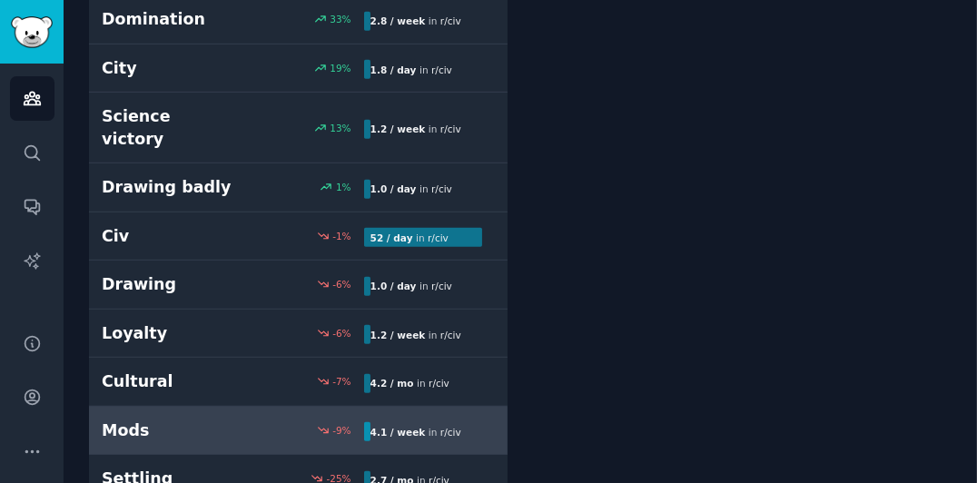
click at [223, 419] on h2 "Mods" at bounding box center [167, 430] width 131 height 23
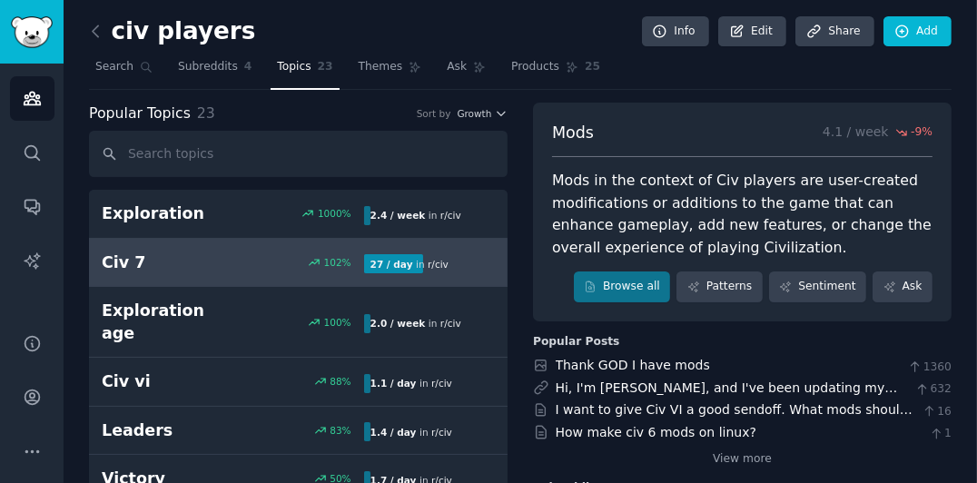
click at [306, 242] on link "Civ 7 102 % 27 / day in r/ civ" at bounding box center [298, 263] width 419 height 49
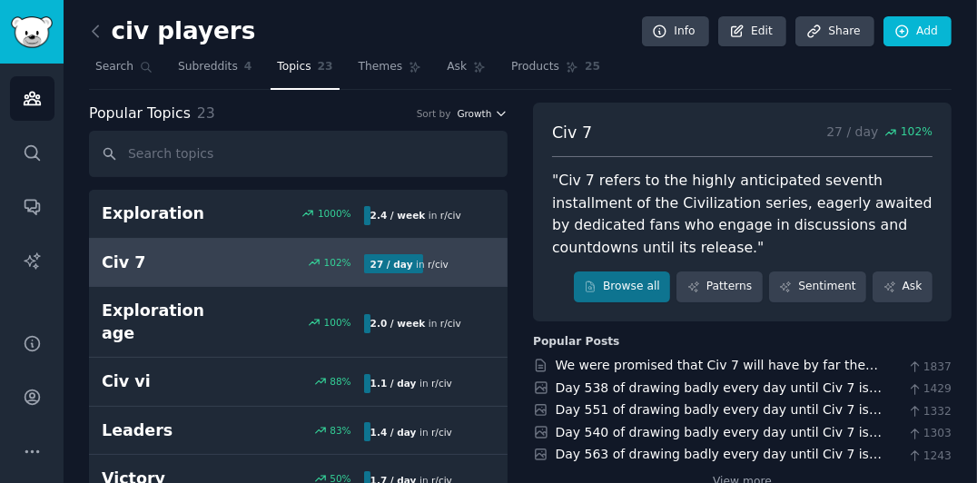
click at [476, 107] on span "Growth" at bounding box center [474, 113] width 35 height 13
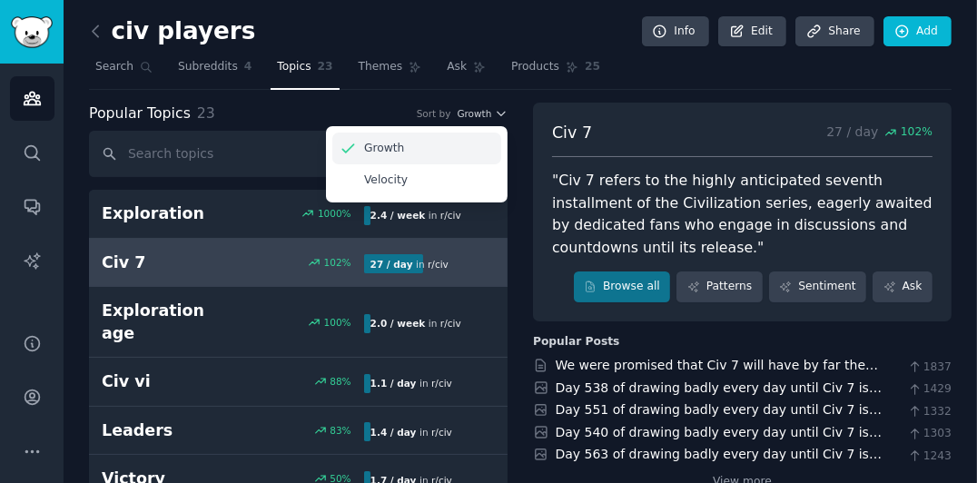
click at [480, 142] on div "Growth" at bounding box center [416, 149] width 169 height 32
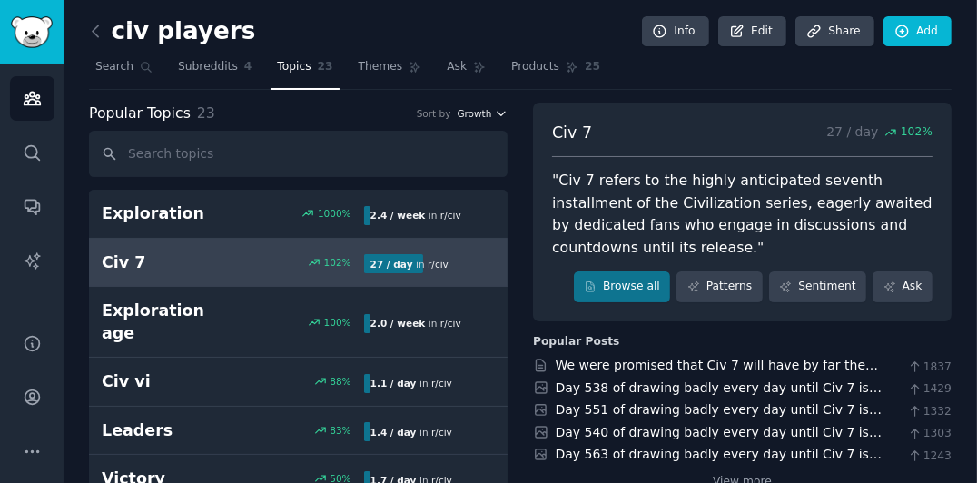
click at [470, 111] on span "Growth" at bounding box center [474, 113] width 35 height 13
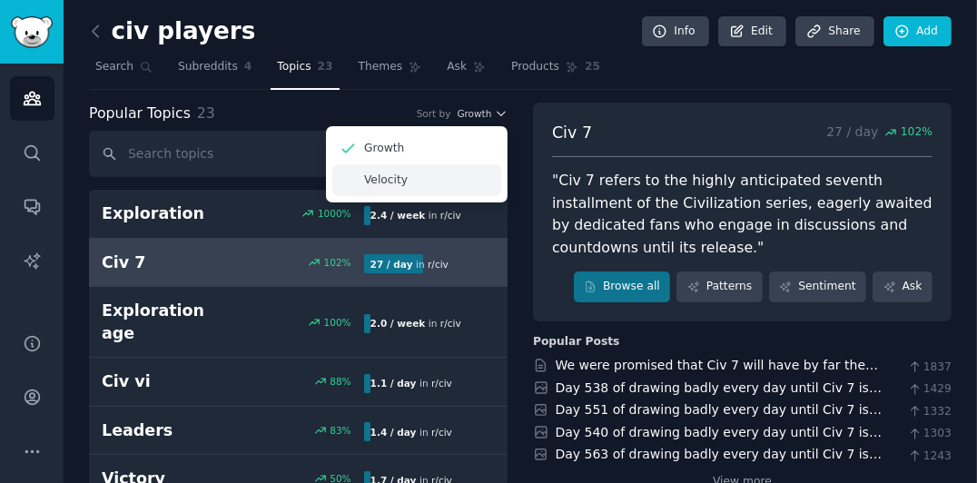
click at [443, 175] on div "Velocity" at bounding box center [416, 180] width 169 height 32
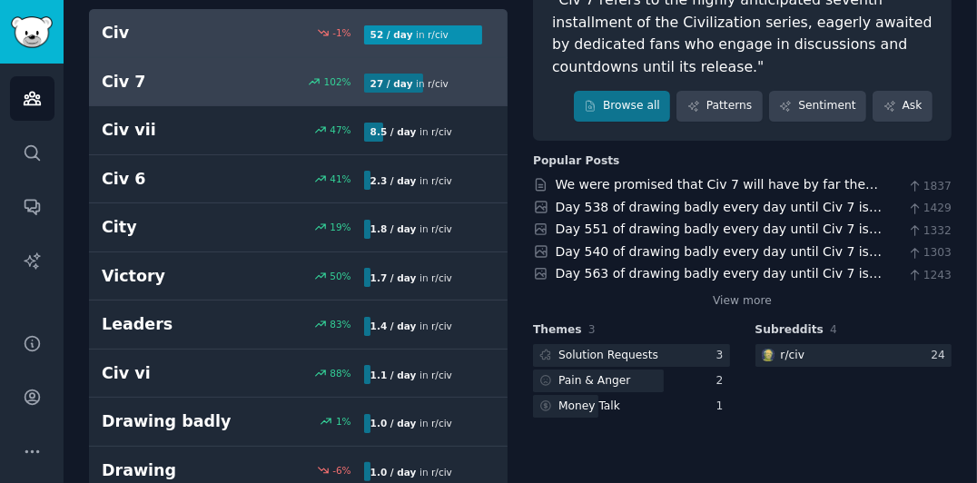
scroll to position [272, 0]
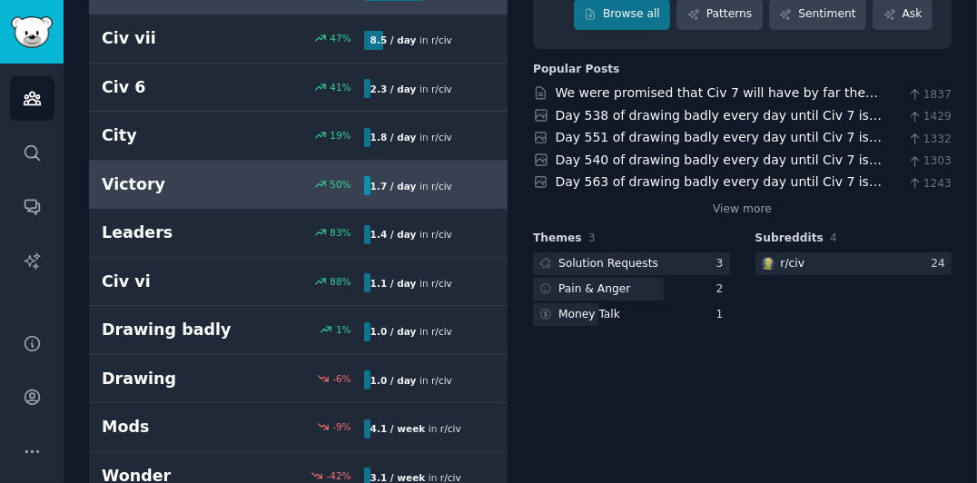
click at [271, 178] on div "50 %" at bounding box center [297, 184] width 131 height 13
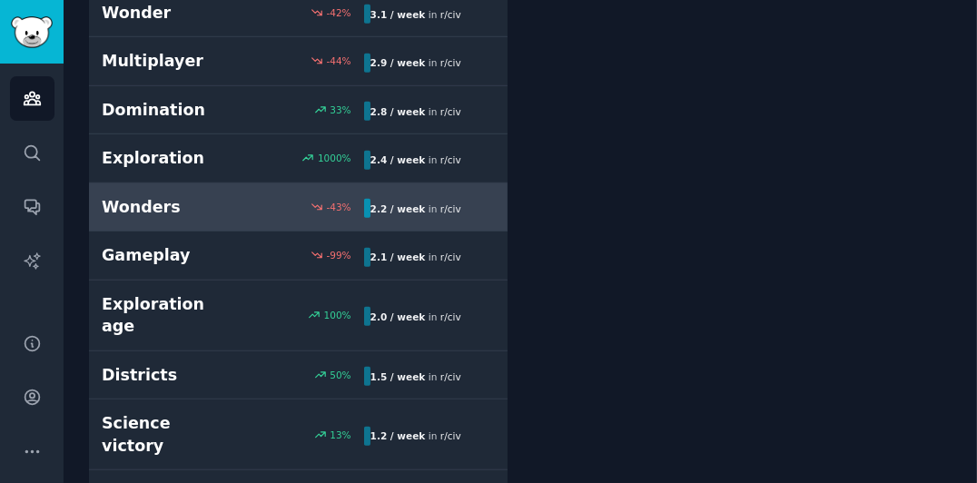
scroll to position [735, 0]
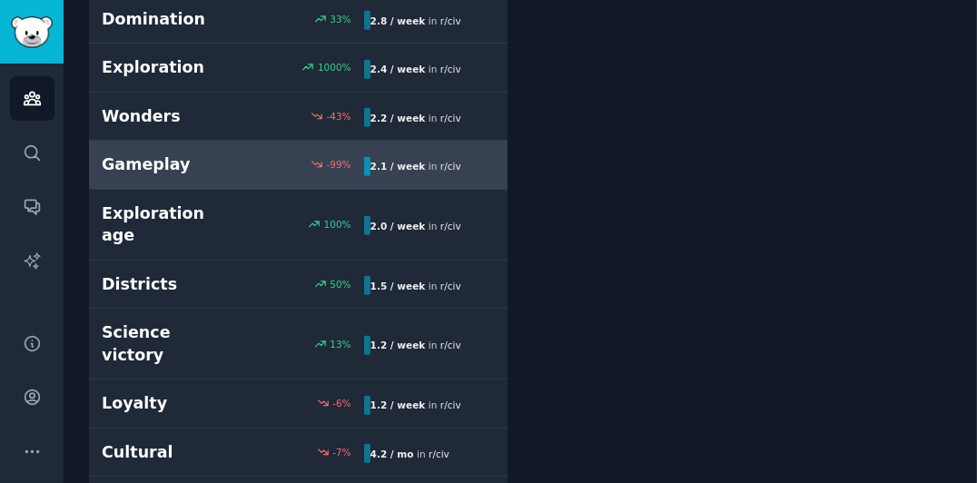
click at [186, 163] on h2 "Gameplay" at bounding box center [167, 164] width 131 height 23
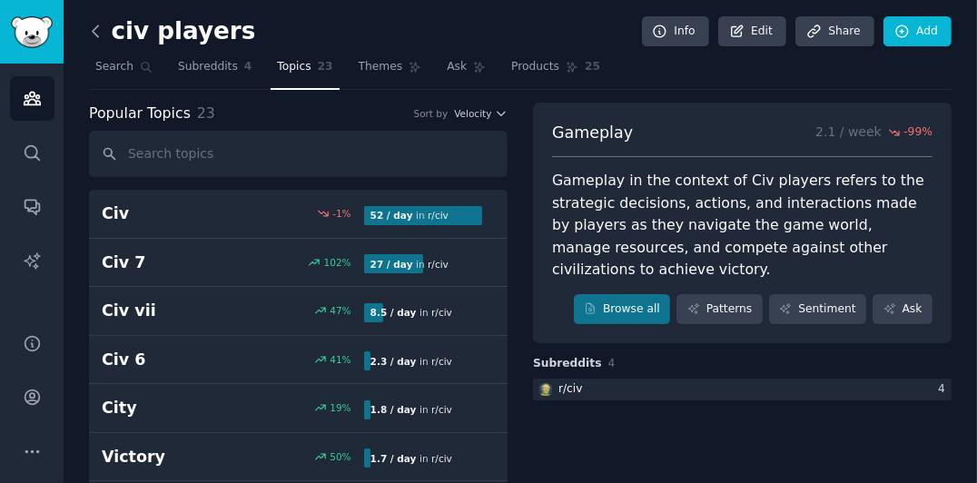
click at [95, 33] on icon at bounding box center [95, 31] width 19 height 19
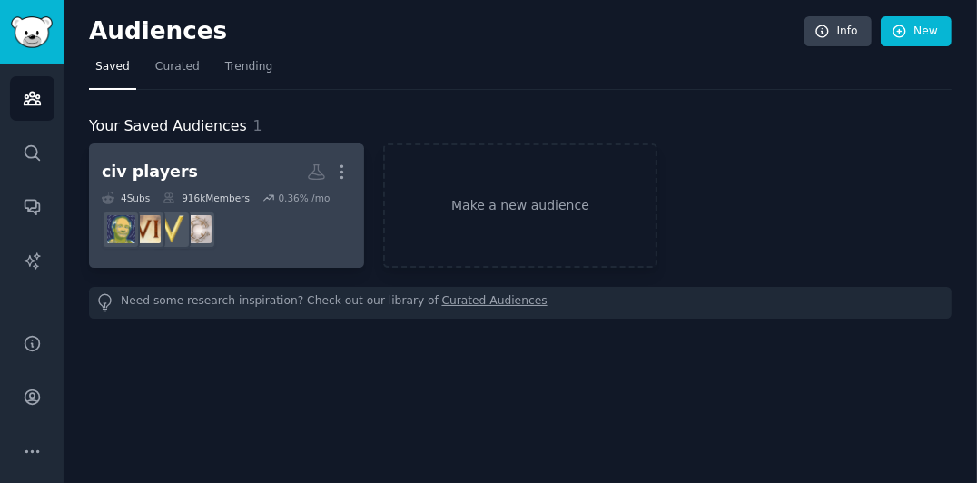
click at [218, 173] on h2 "civ players More" at bounding box center [227, 172] width 250 height 32
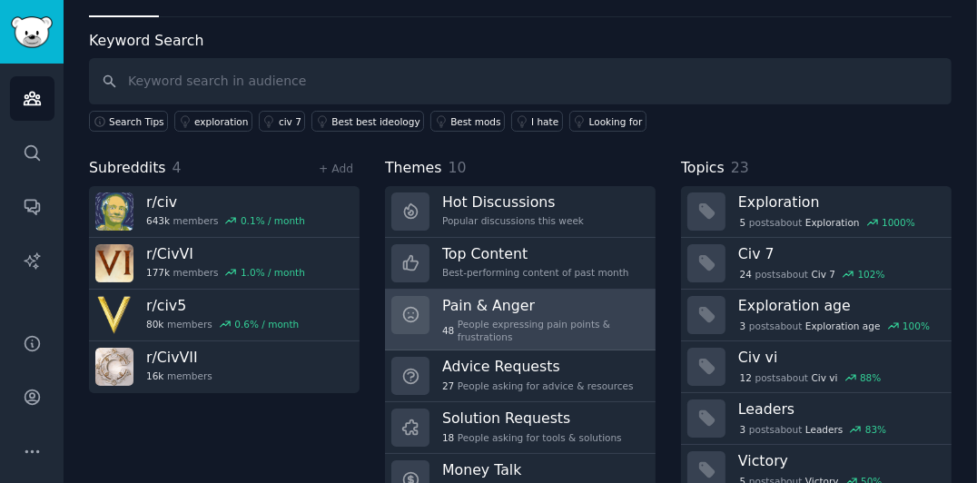
scroll to position [135, 0]
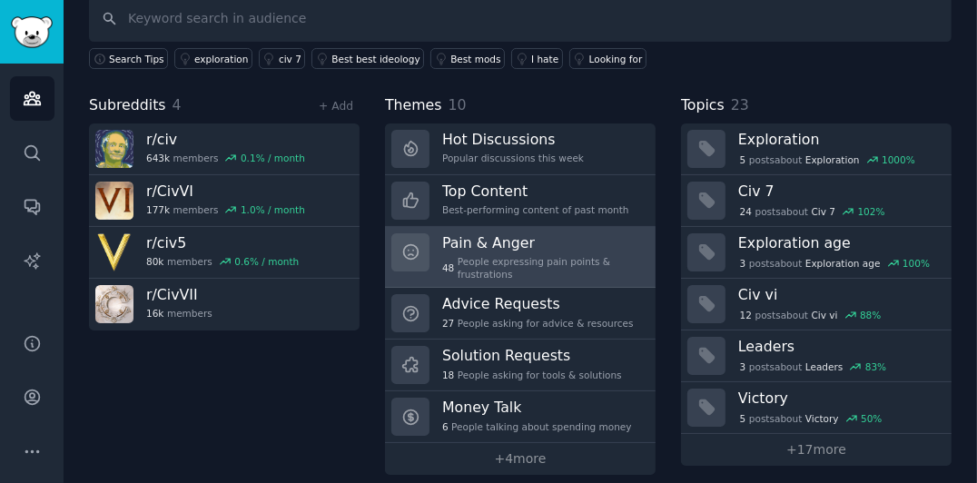
click at [510, 247] on div "Pain & Anger 48 People expressing pain points & frustrations" at bounding box center [542, 257] width 201 height 48
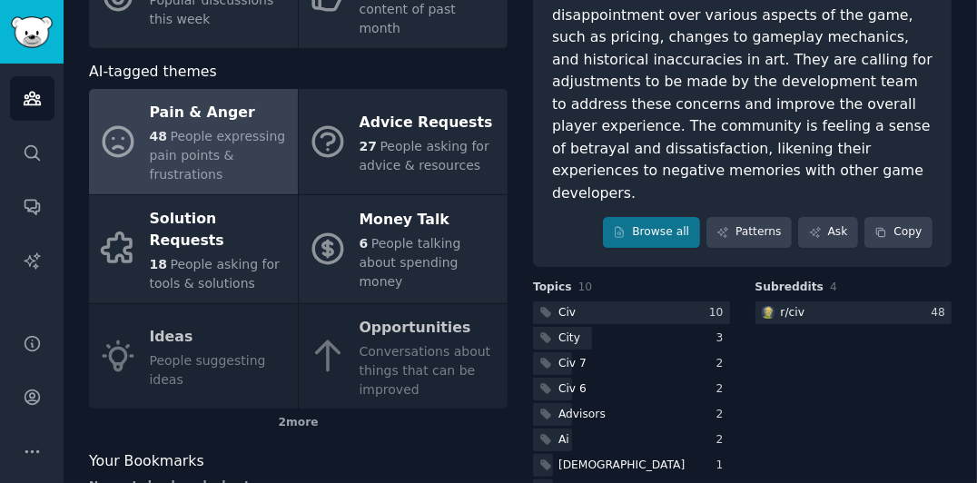
scroll to position [260, 0]
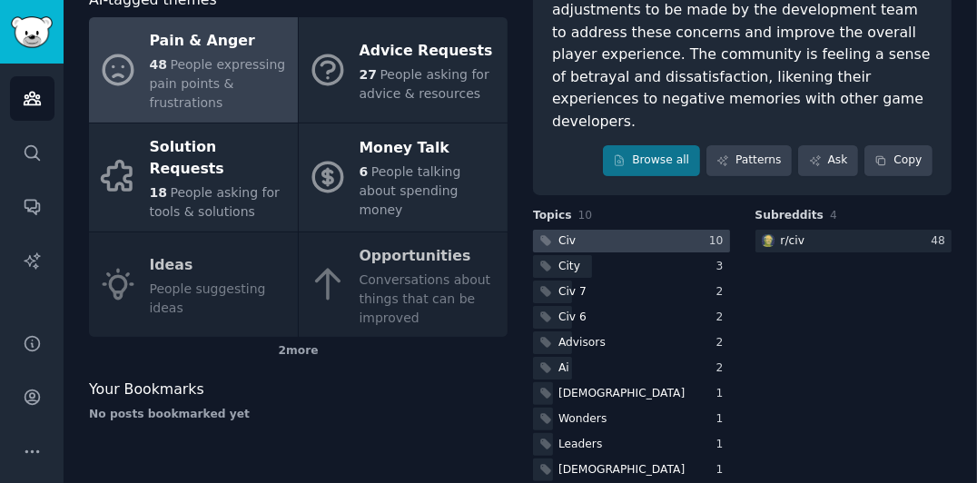
click at [601, 230] on div at bounding box center [631, 241] width 197 height 23
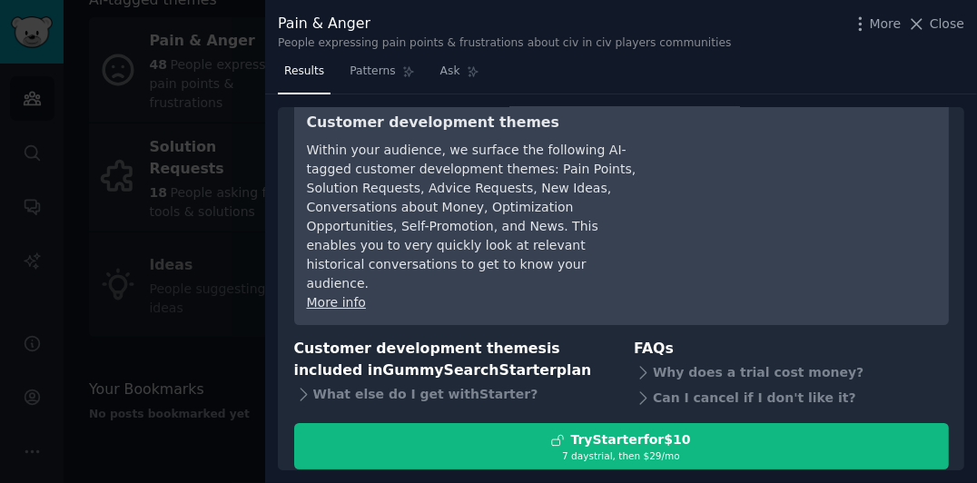
scroll to position [77, 0]
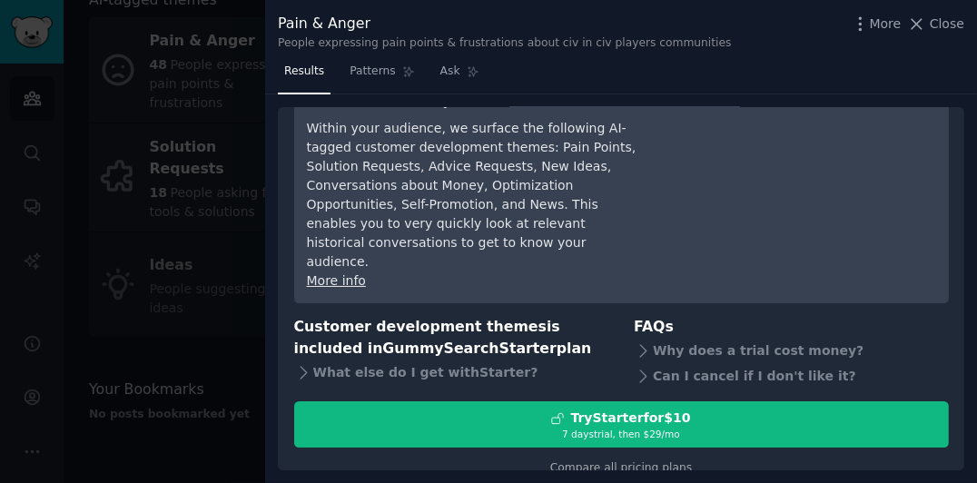
click at [193, 338] on div at bounding box center [488, 241] width 977 height 483
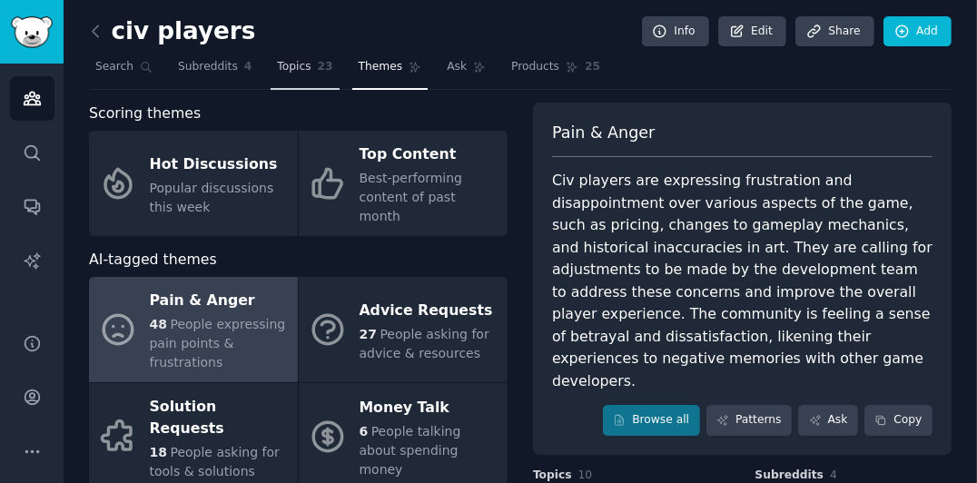
click at [285, 71] on span "Topics" at bounding box center [294, 67] width 34 height 16
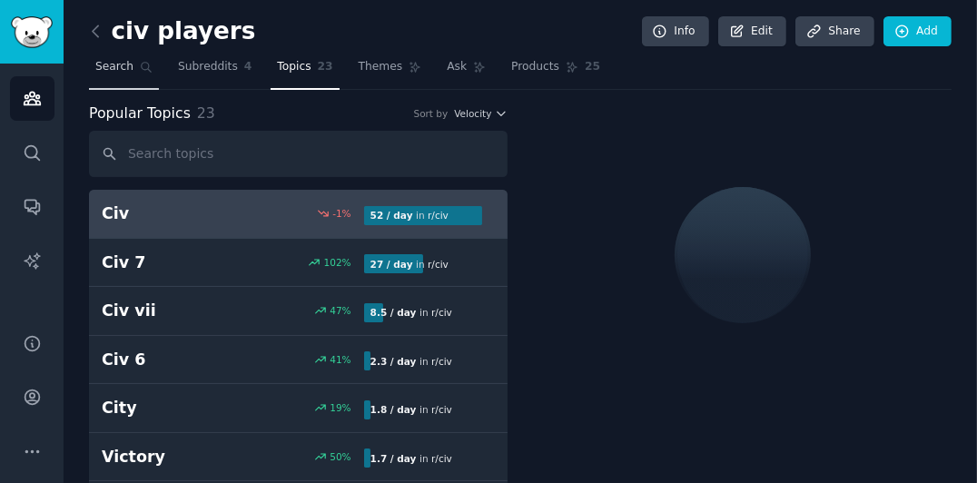
click at [143, 63] on icon at bounding box center [146, 67] width 13 height 13
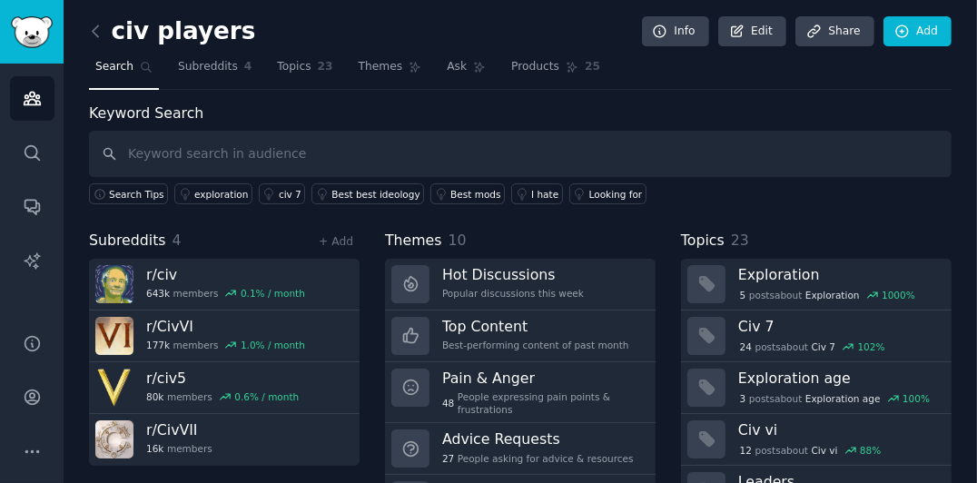
click at [214, 143] on input "text" at bounding box center [520, 154] width 863 height 46
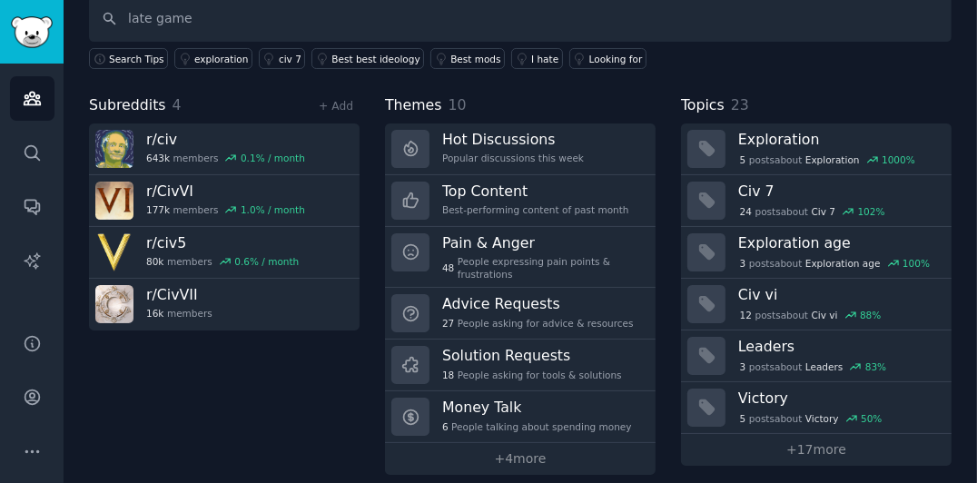
type input "late game"
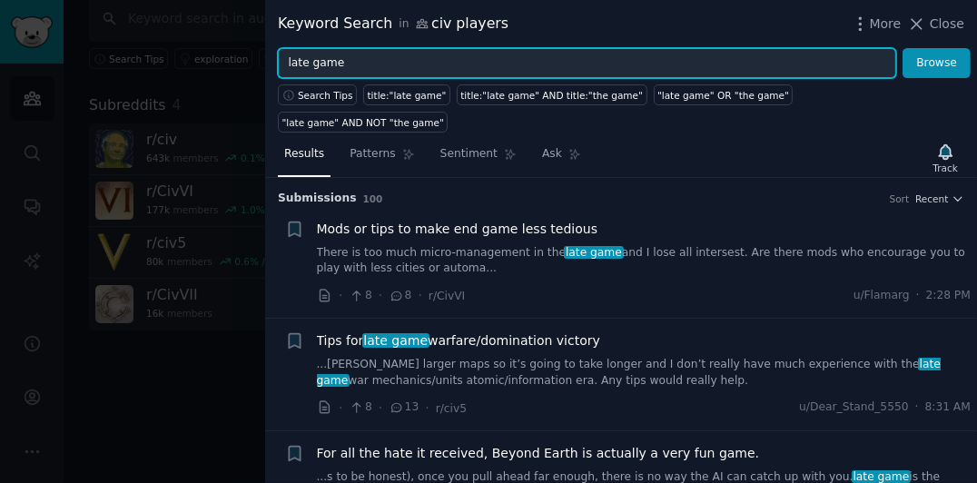
click at [404, 60] on input "late game" at bounding box center [587, 63] width 618 height 31
type input "late game boring"
click at [902, 48] on button "Browse" at bounding box center [936, 63] width 68 height 31
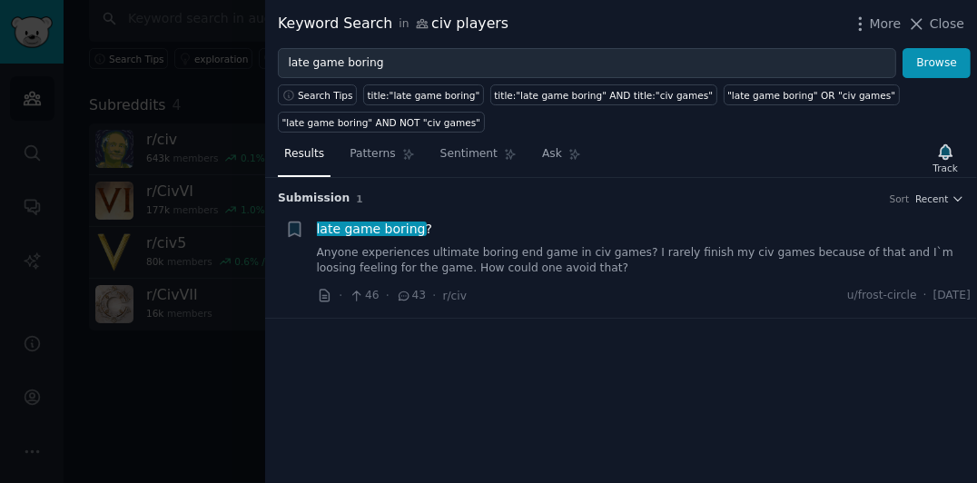
click at [173, 338] on div at bounding box center [488, 241] width 977 height 483
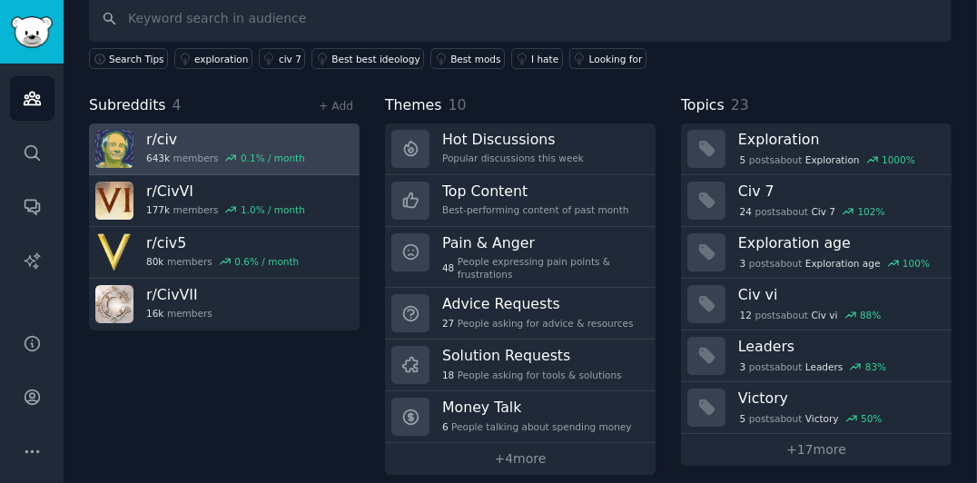
click at [227, 143] on h3 "r/ civ" at bounding box center [225, 139] width 159 height 19
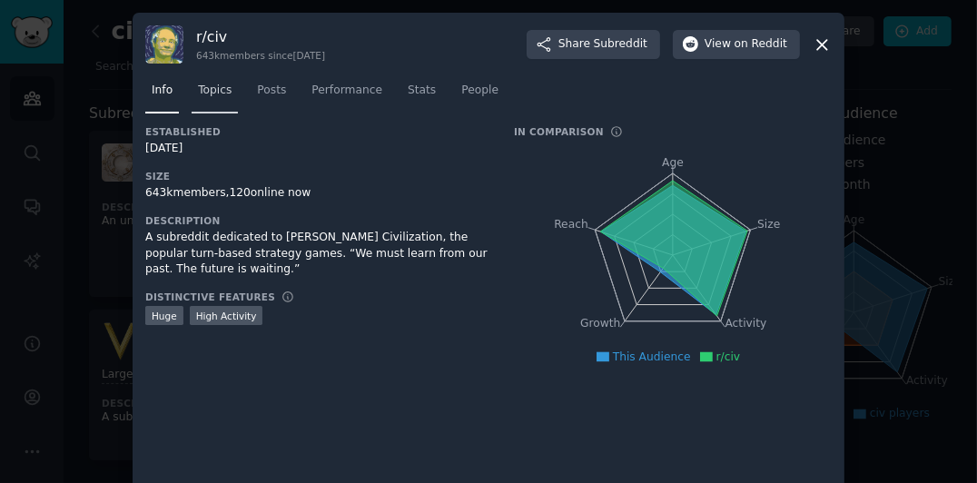
click at [212, 94] on span "Topics" at bounding box center [215, 91] width 34 height 16
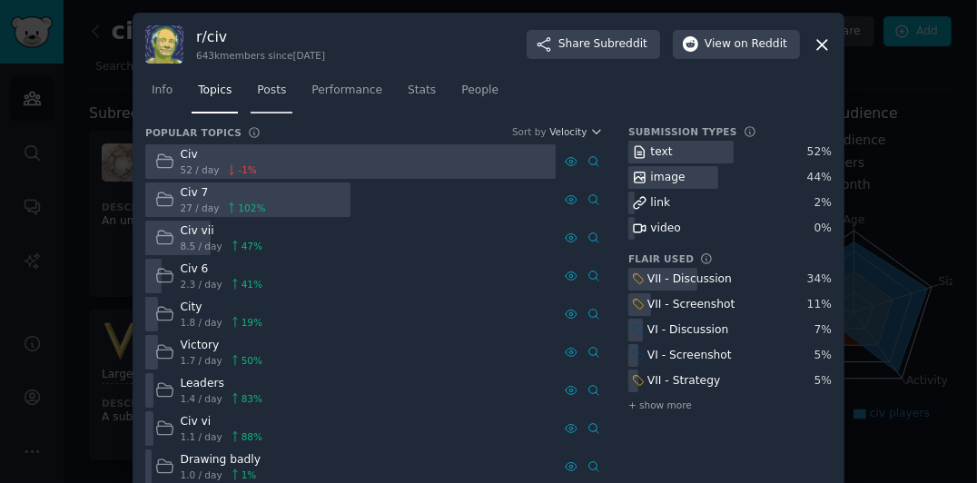
click at [261, 100] on link "Posts" at bounding box center [272, 94] width 42 height 37
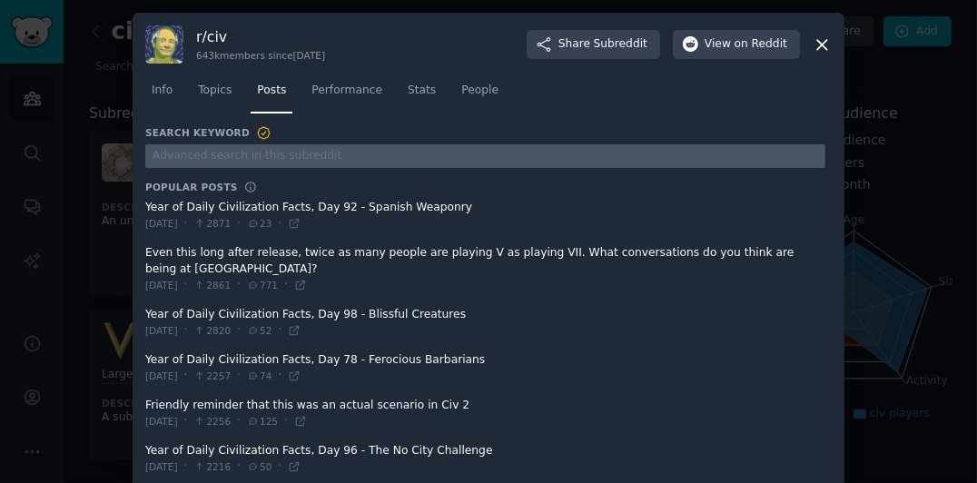
click at [233, 153] on input "text" at bounding box center [485, 156] width 680 height 25
type input "late game boring"
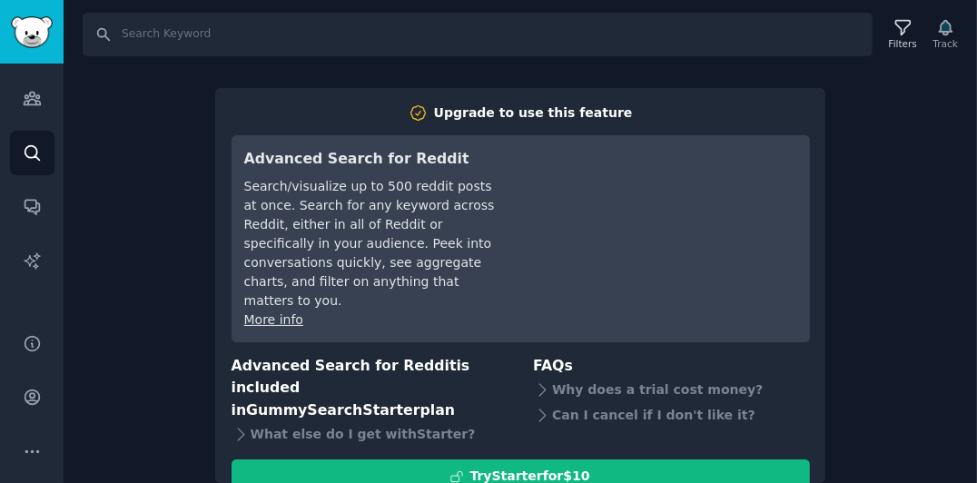
click at [113, 150] on div "Search Filters Track Upgrade to use this feature Advanced Search for Reddit Sea…" at bounding box center [520, 241] width 913 height 483
click at [144, 38] on input "Search" at bounding box center [478, 35] width 790 height 44
type input "late game boring"
click at [184, 140] on div "Search late game boring Filters Track Upgrade to use this feature Advanced Sear…" at bounding box center [520, 241] width 913 height 483
